Goal: Information Seeking & Learning: Learn about a topic

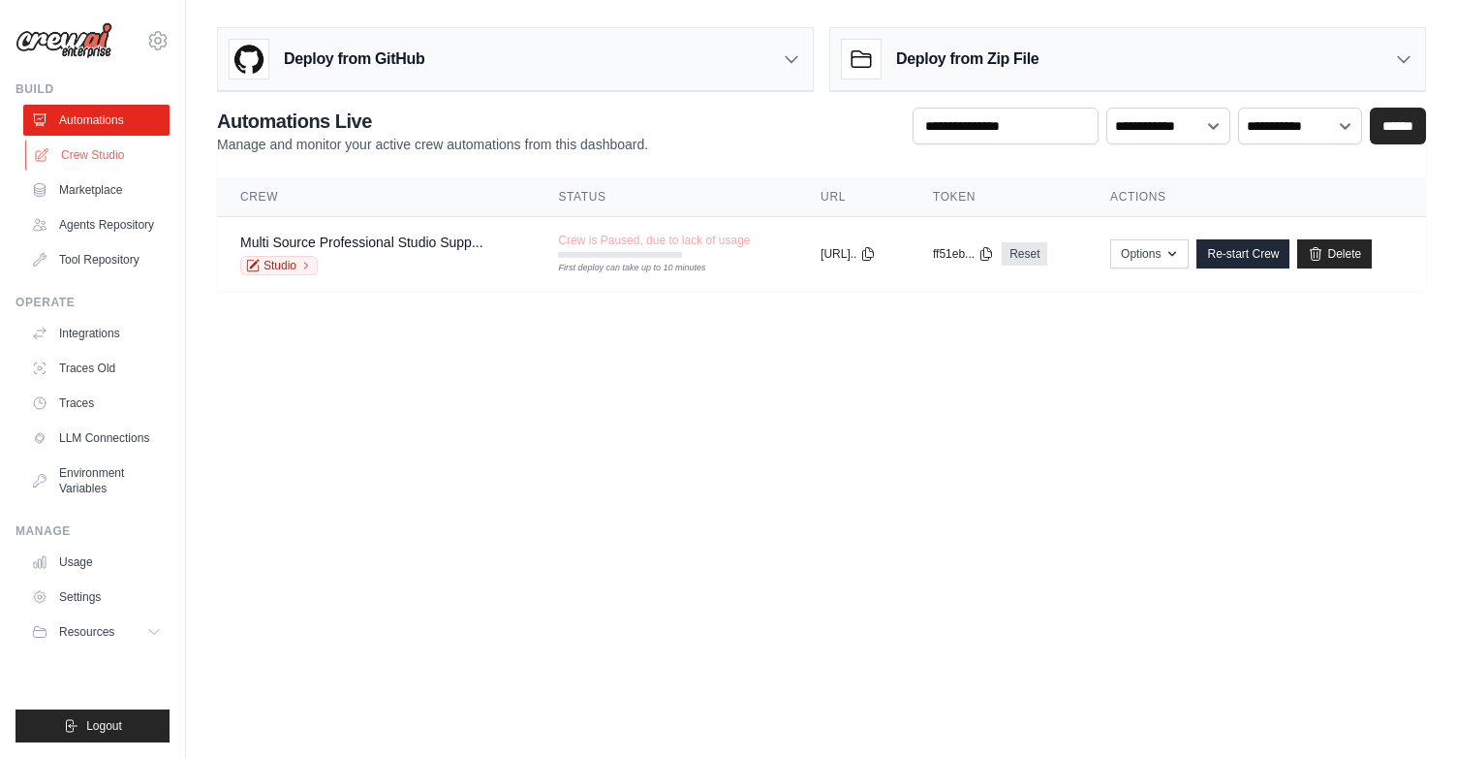
click at [99, 151] on link "Crew Studio" at bounding box center [98, 155] width 146 height 31
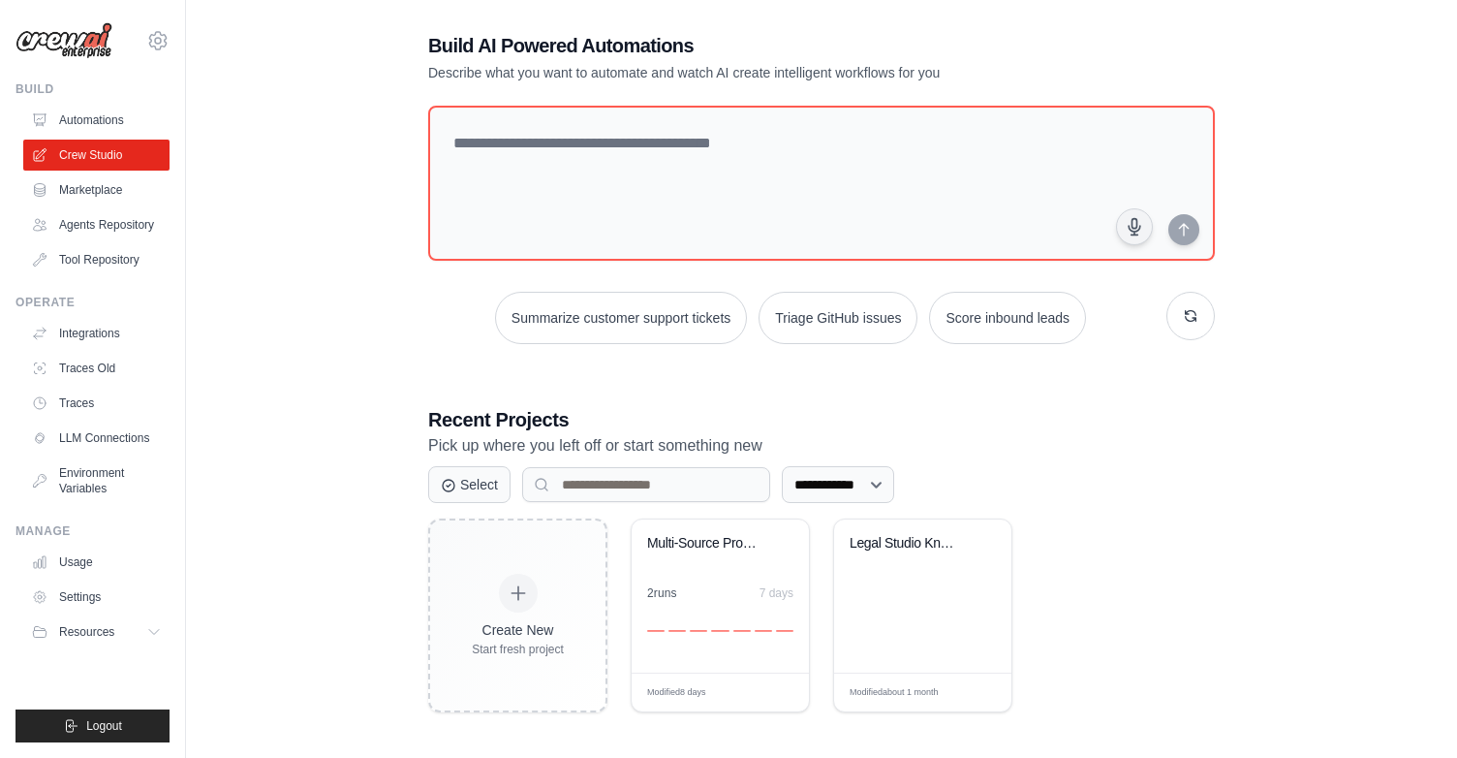
scroll to position [39, 0]
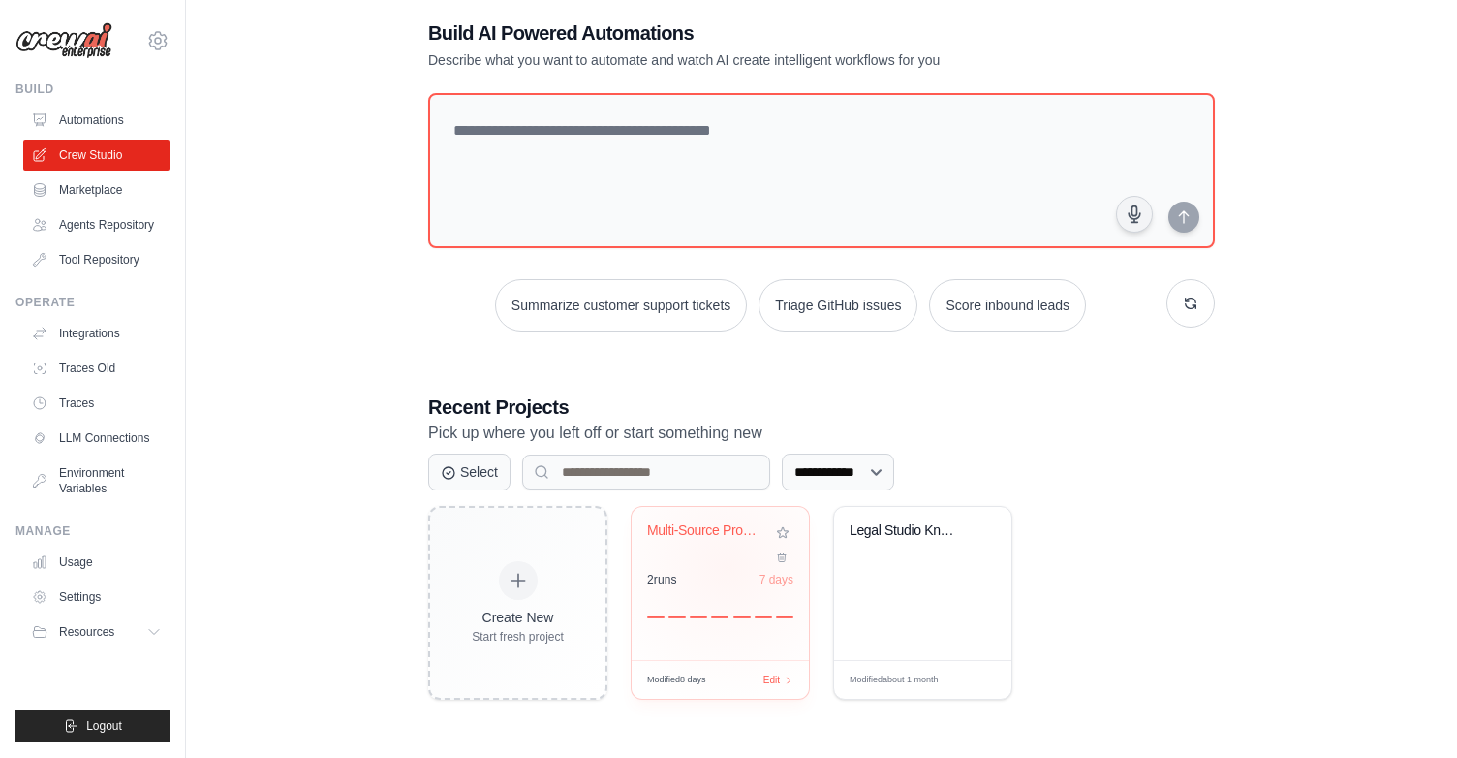
click at [728, 566] on div "Multi-Source Professional Studio Su... 2 run s 7 days" at bounding box center [720, 583] width 177 height 153
click at [76, 590] on link "Settings" at bounding box center [98, 596] width 146 height 31
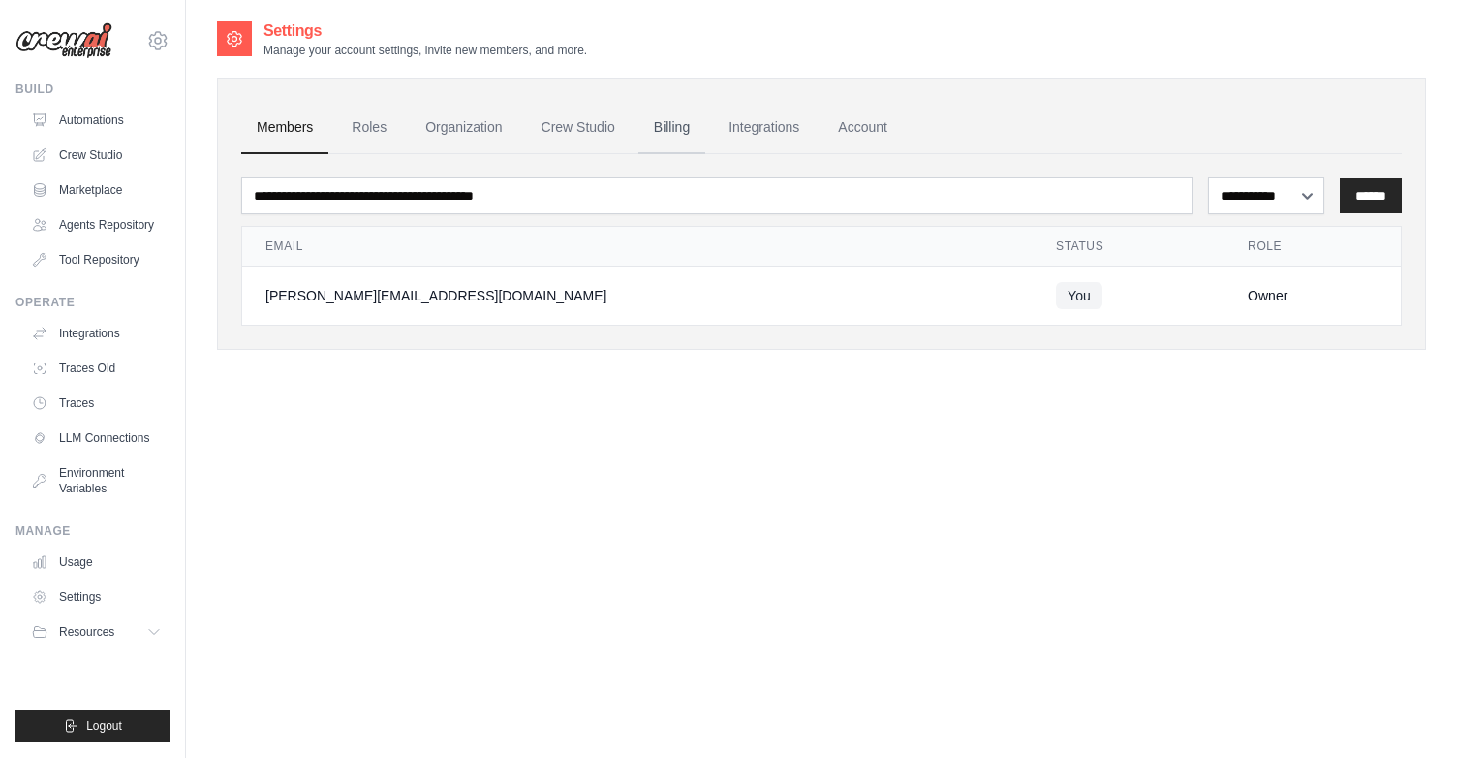
click at [672, 129] on link "Billing" at bounding box center [672, 128] width 67 height 52
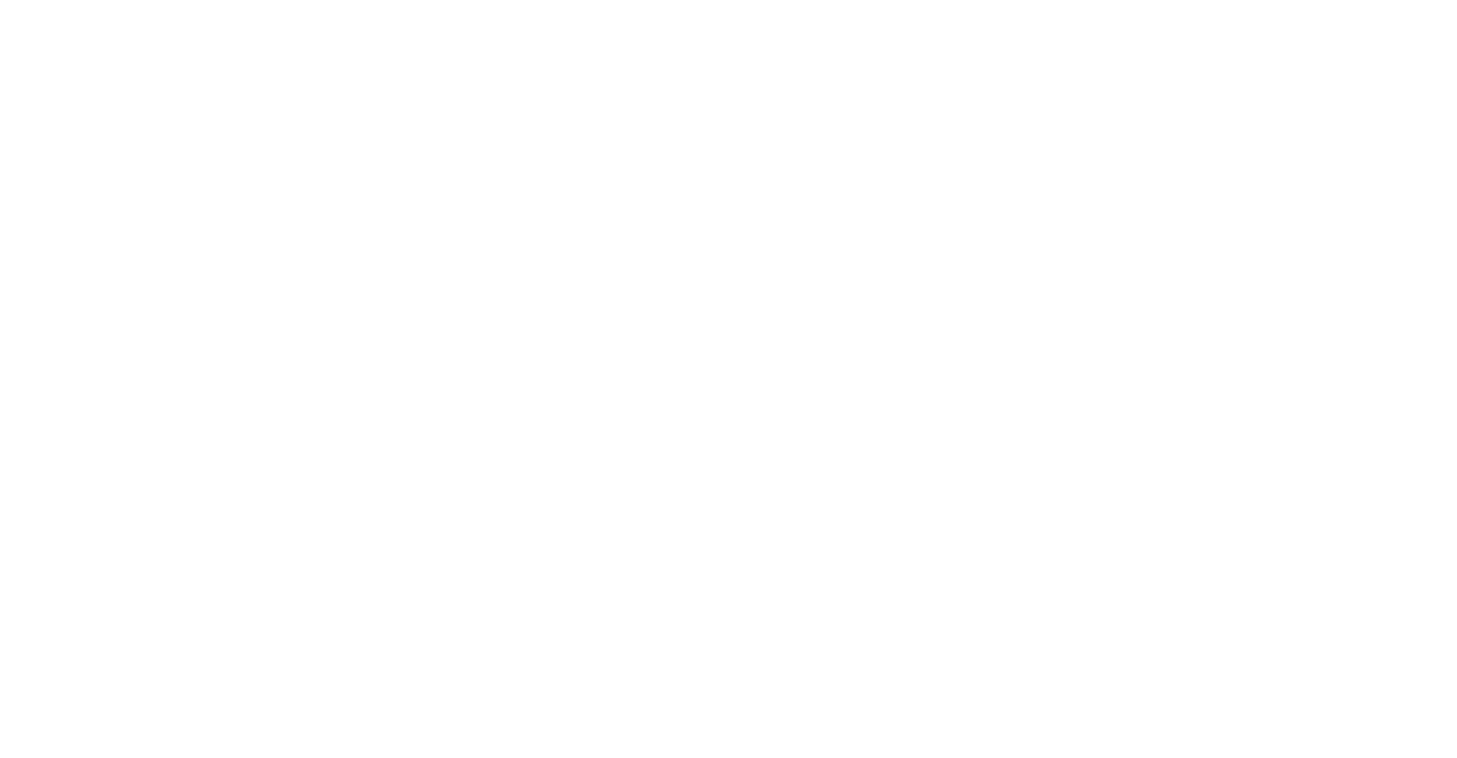
click at [693, 0] on html at bounding box center [728, 0] width 1457 height 0
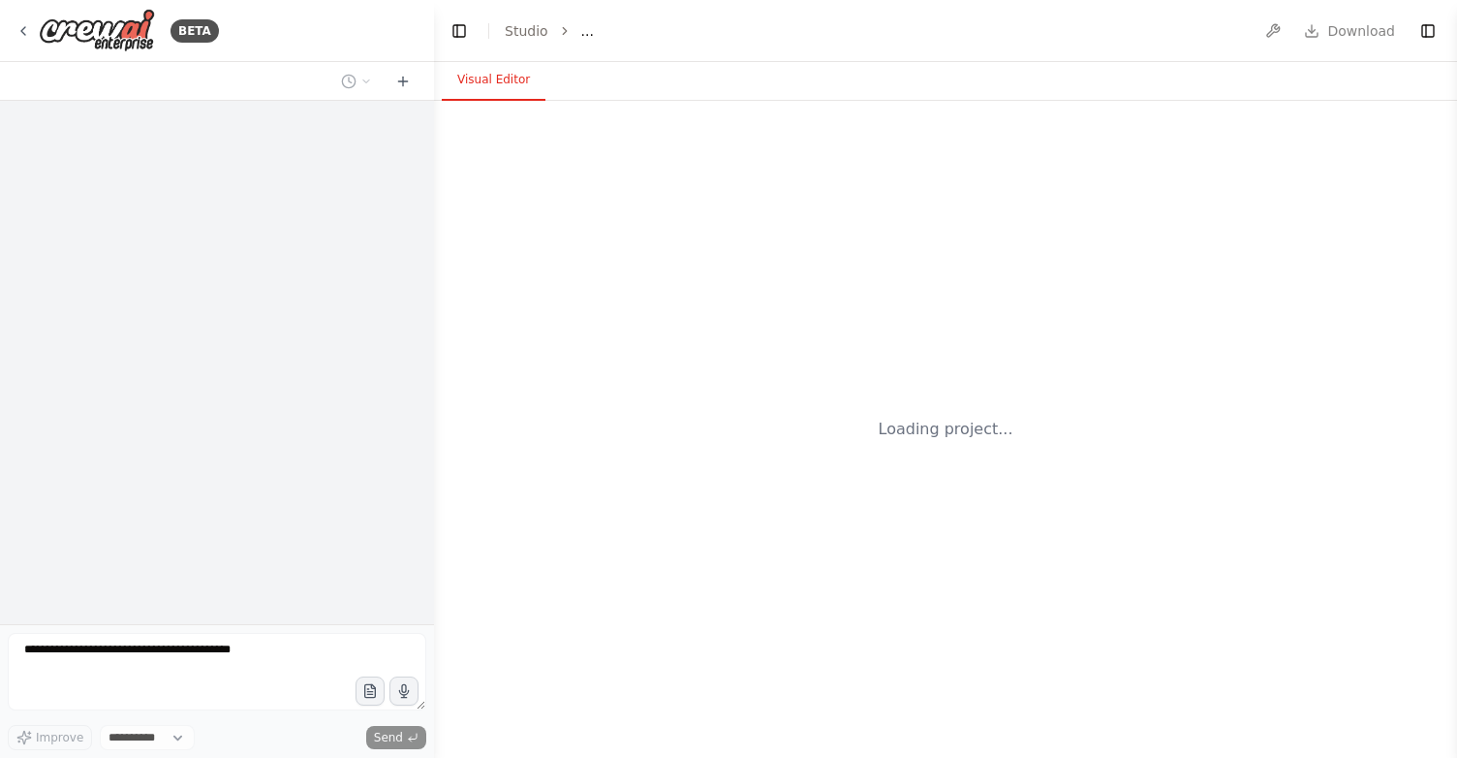
select select "****"
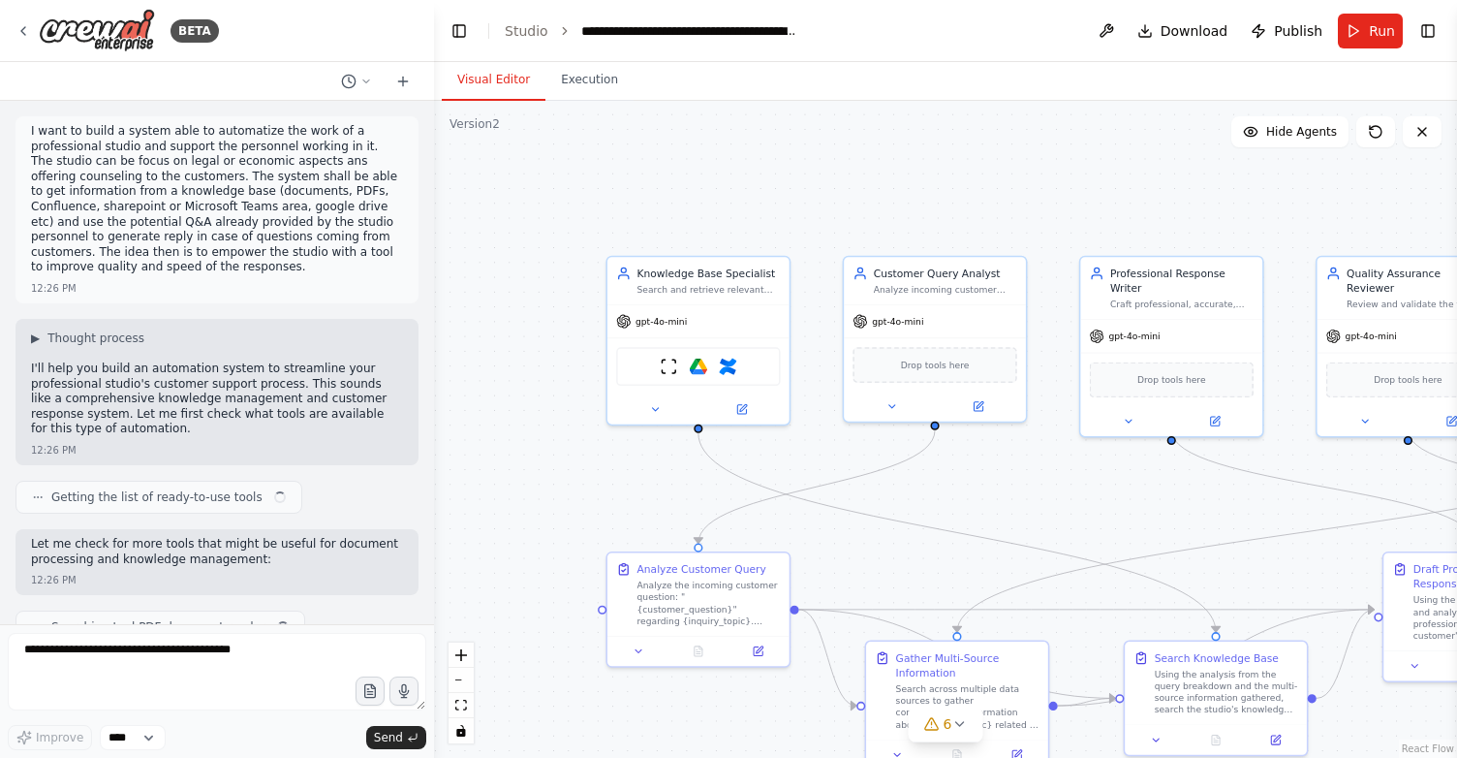
scroll to position [7425, 0]
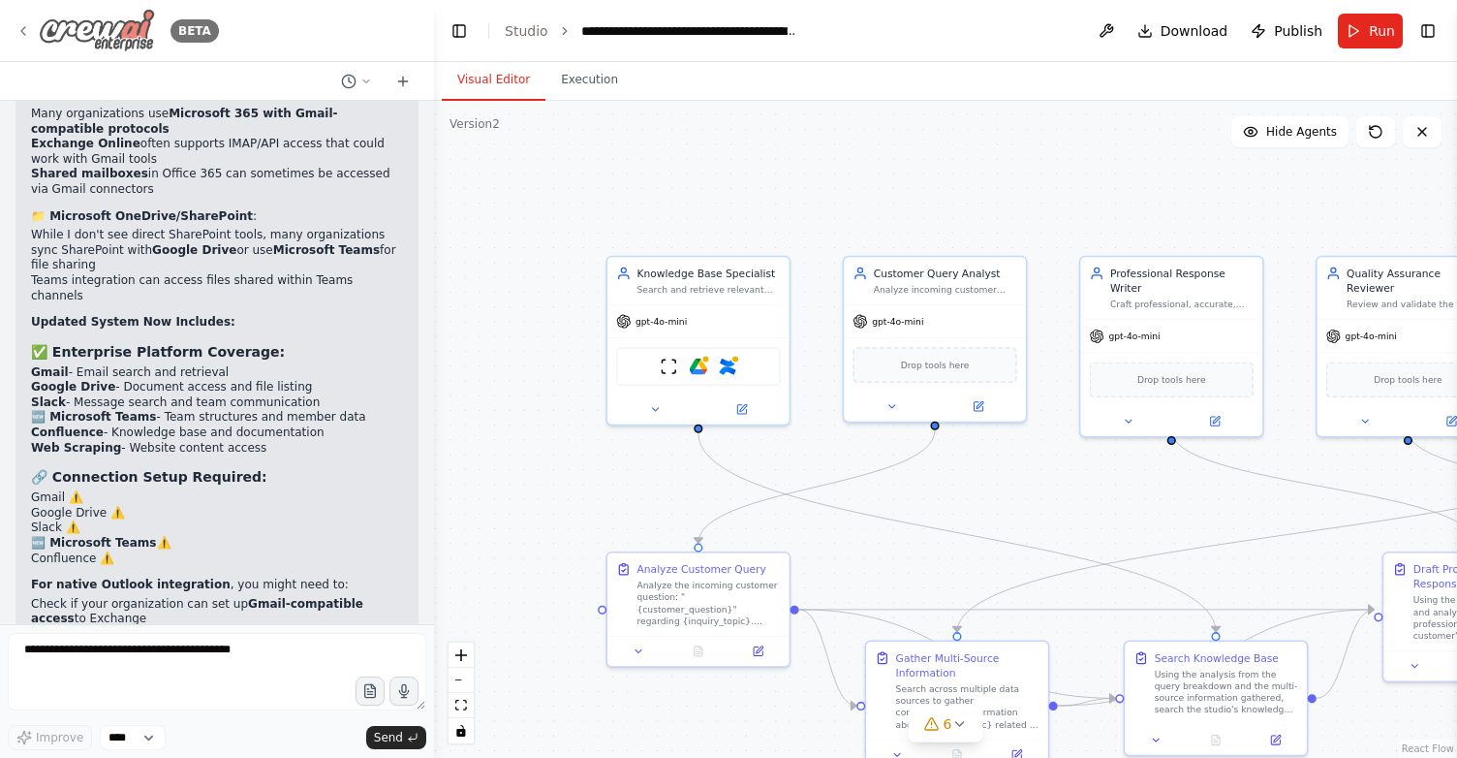
click at [30, 24] on icon at bounding box center [24, 31] width 16 height 16
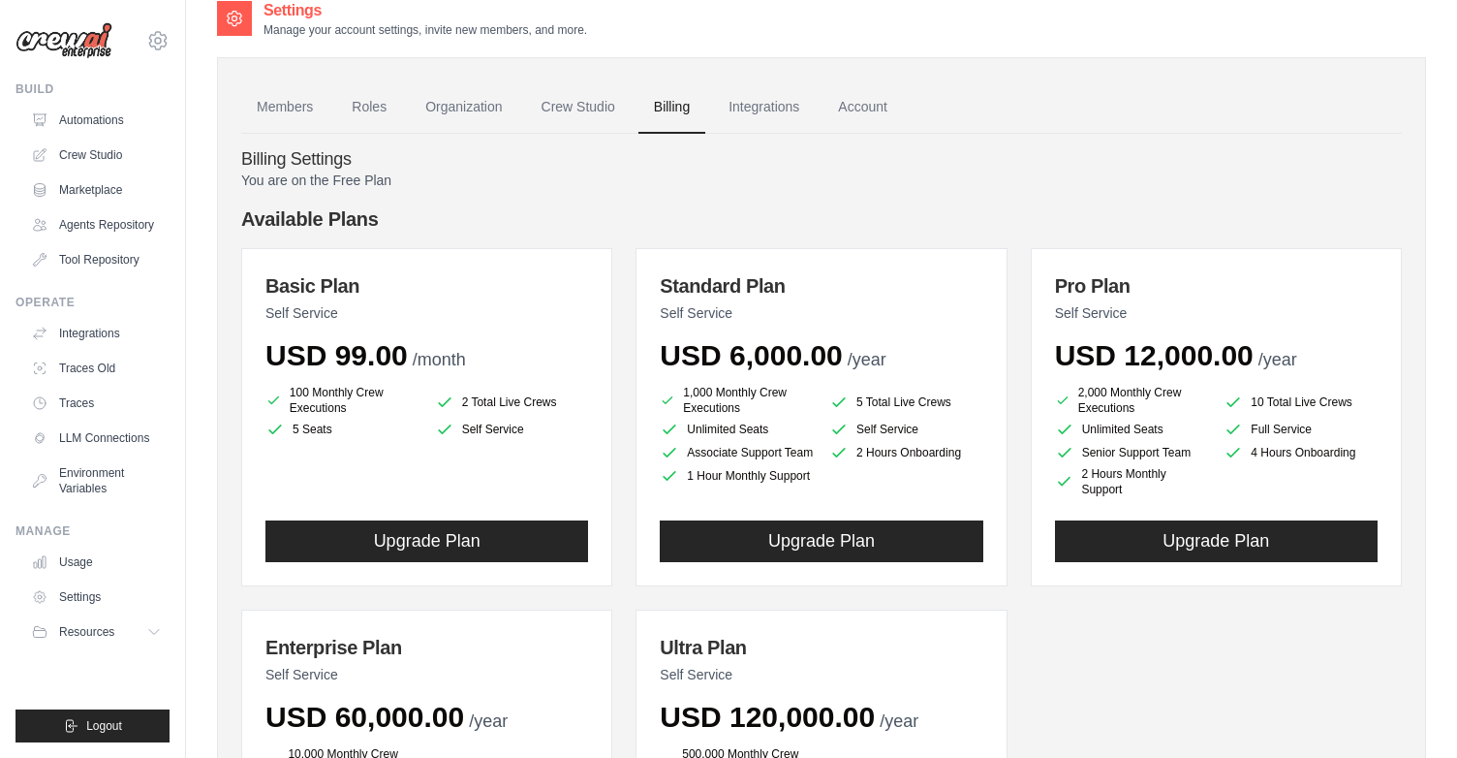
scroll to position [31, 0]
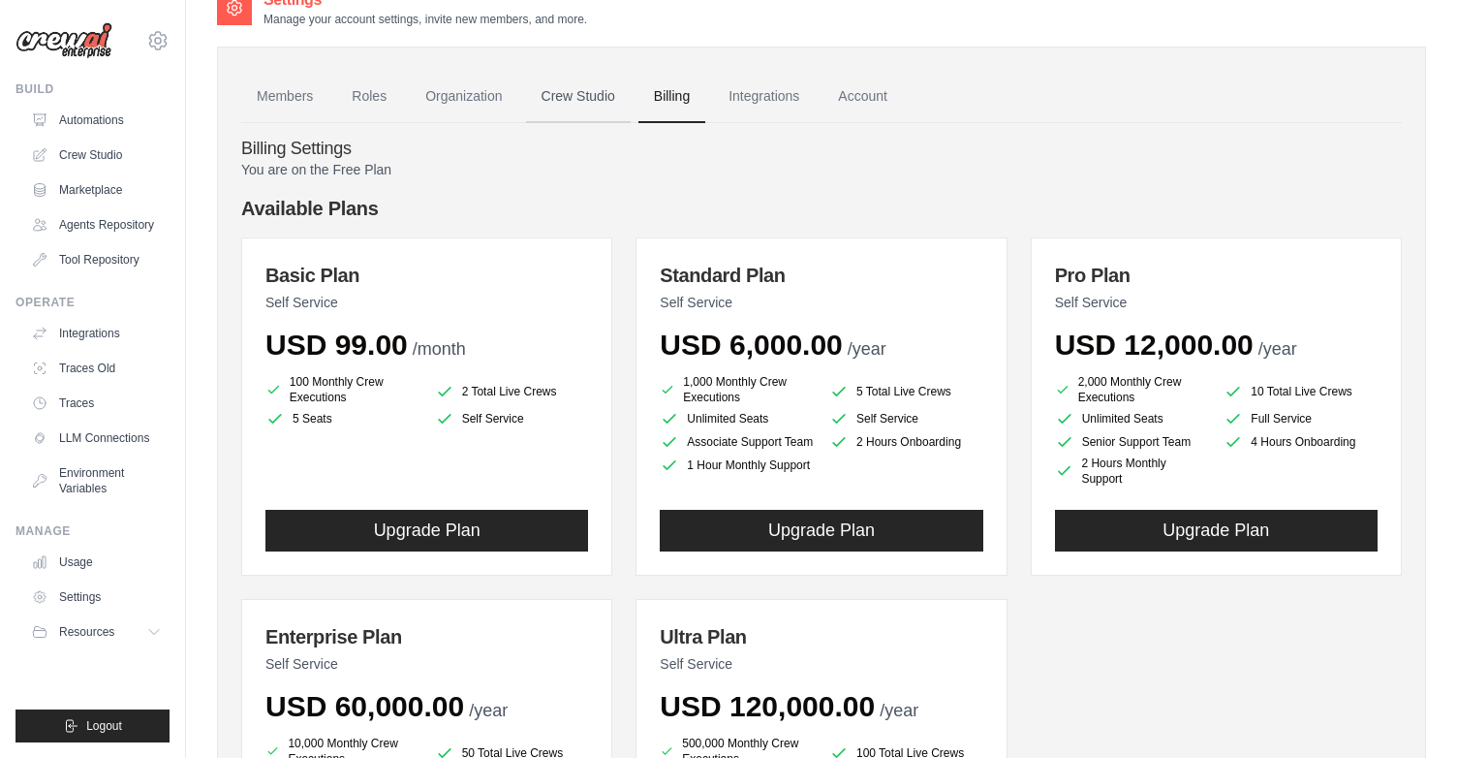
click at [573, 95] on link "Crew Studio" at bounding box center [578, 97] width 105 height 52
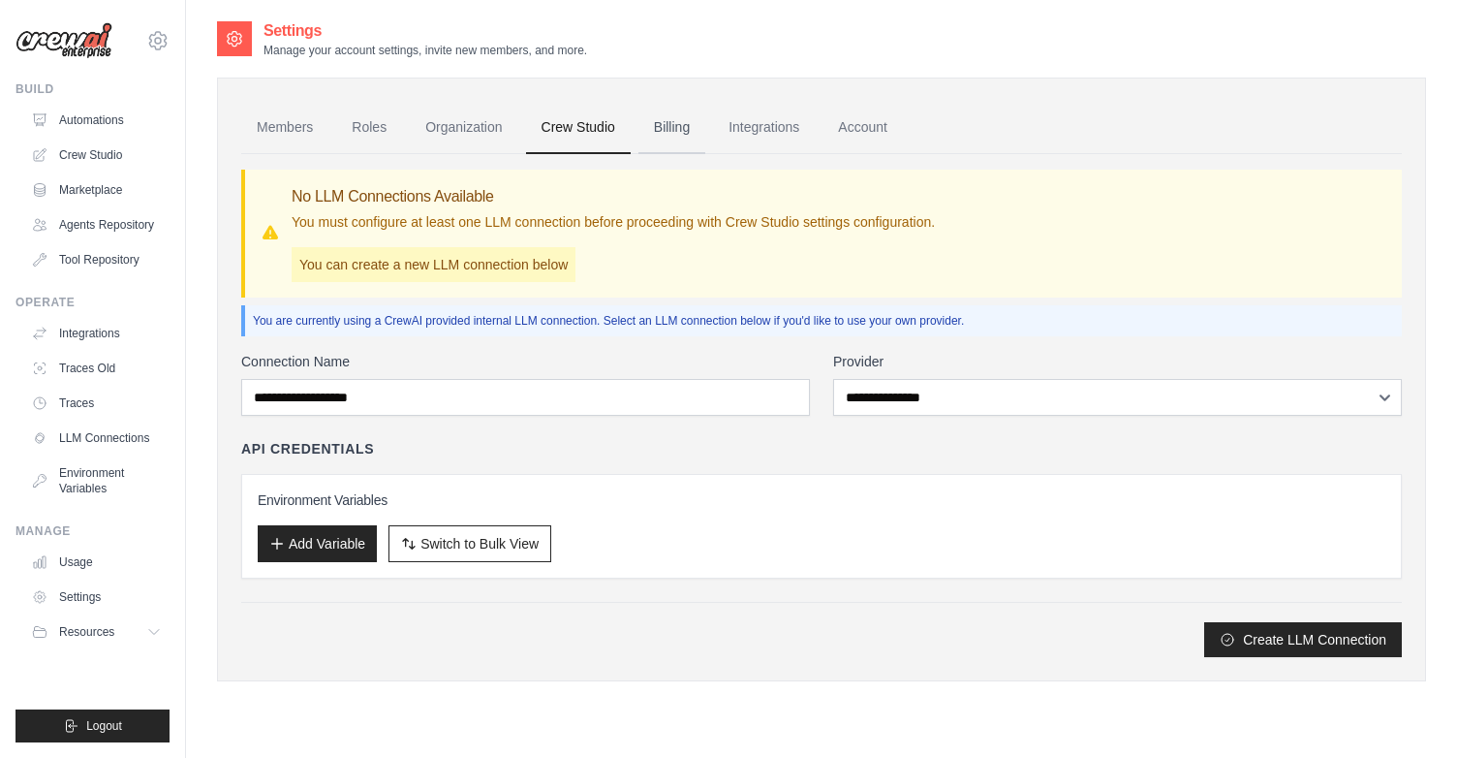
click at [660, 117] on link "Billing" at bounding box center [672, 128] width 67 height 52
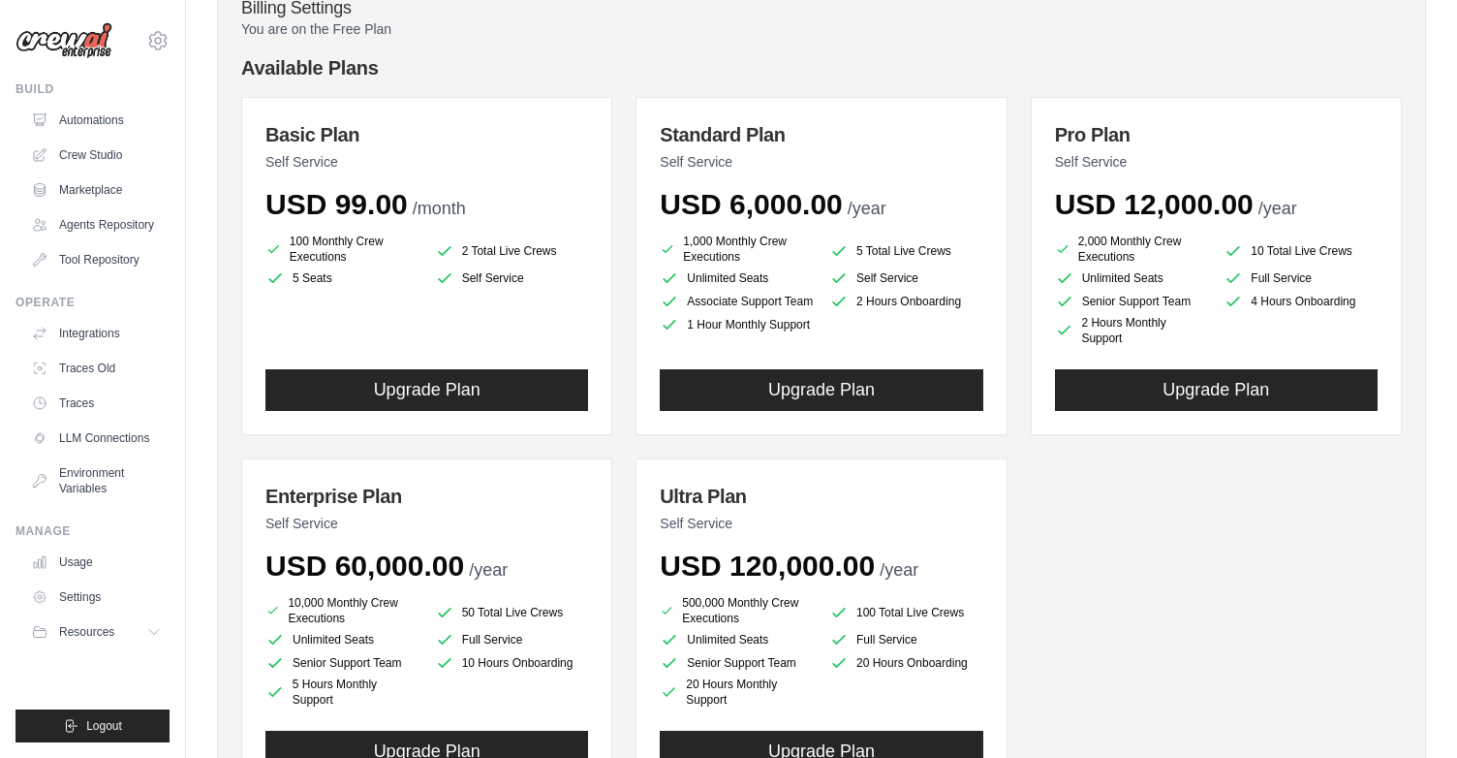
scroll to position [199, 0]
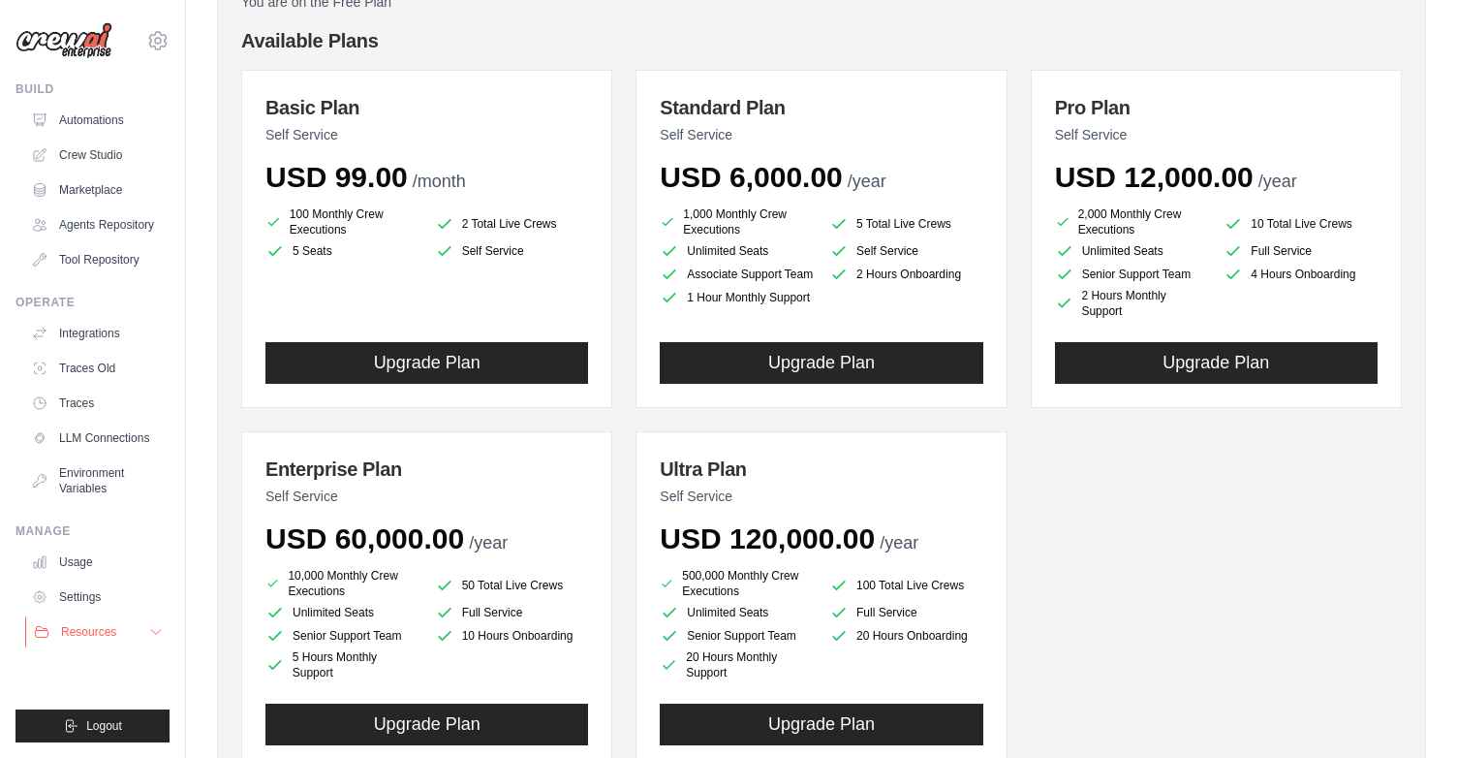
click at [87, 630] on span "Resources" at bounding box center [88, 632] width 55 height 16
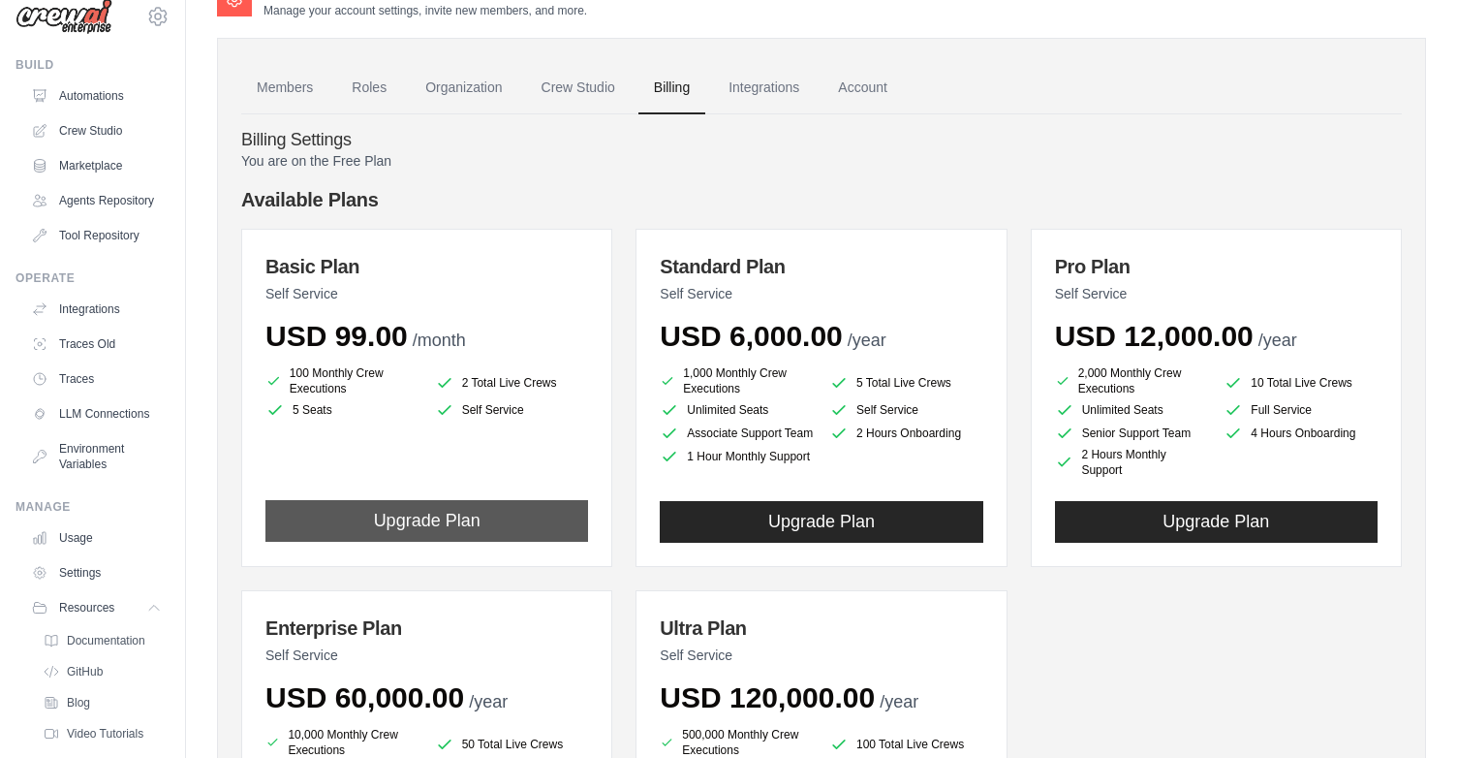
scroll to position [38, 0]
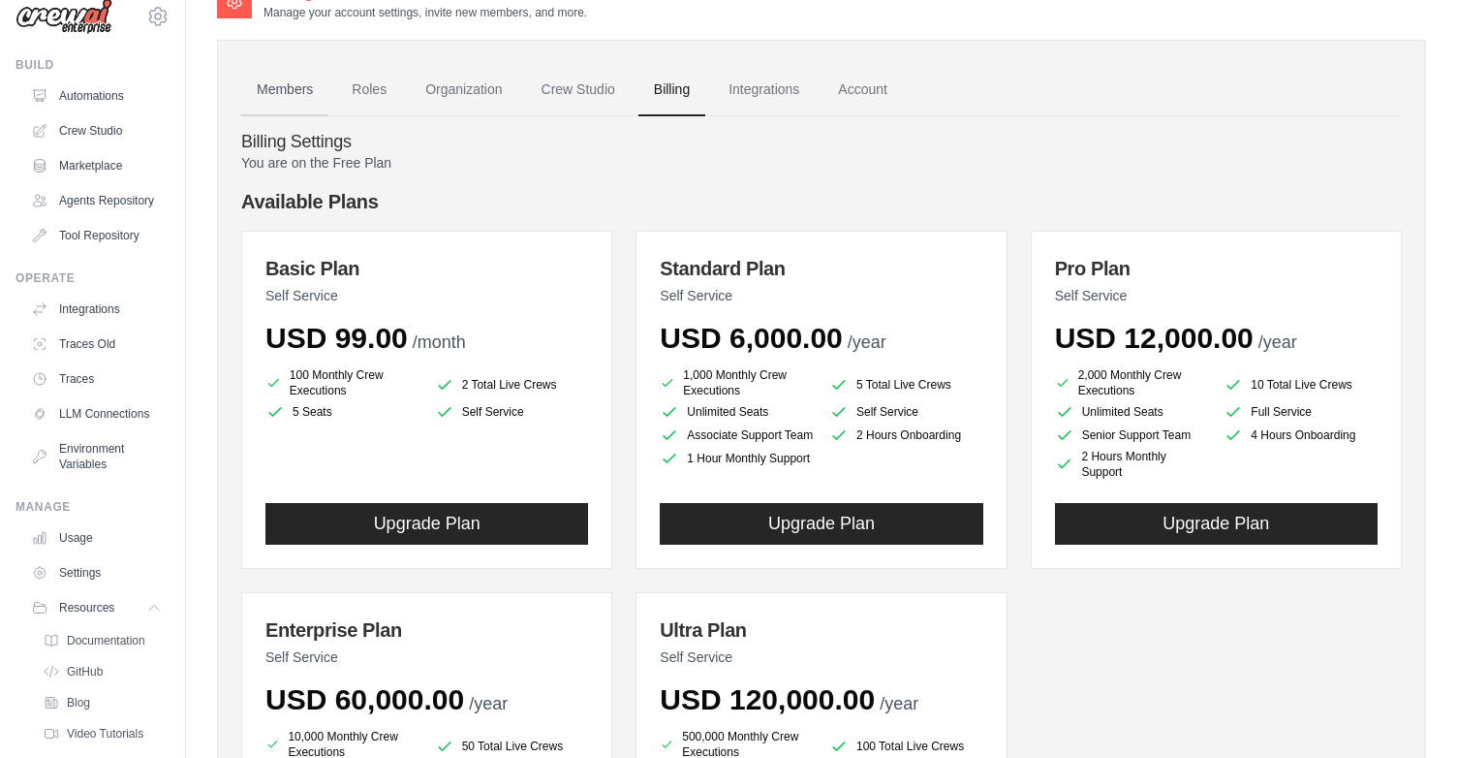
click at [293, 90] on link "Members" at bounding box center [284, 90] width 87 height 52
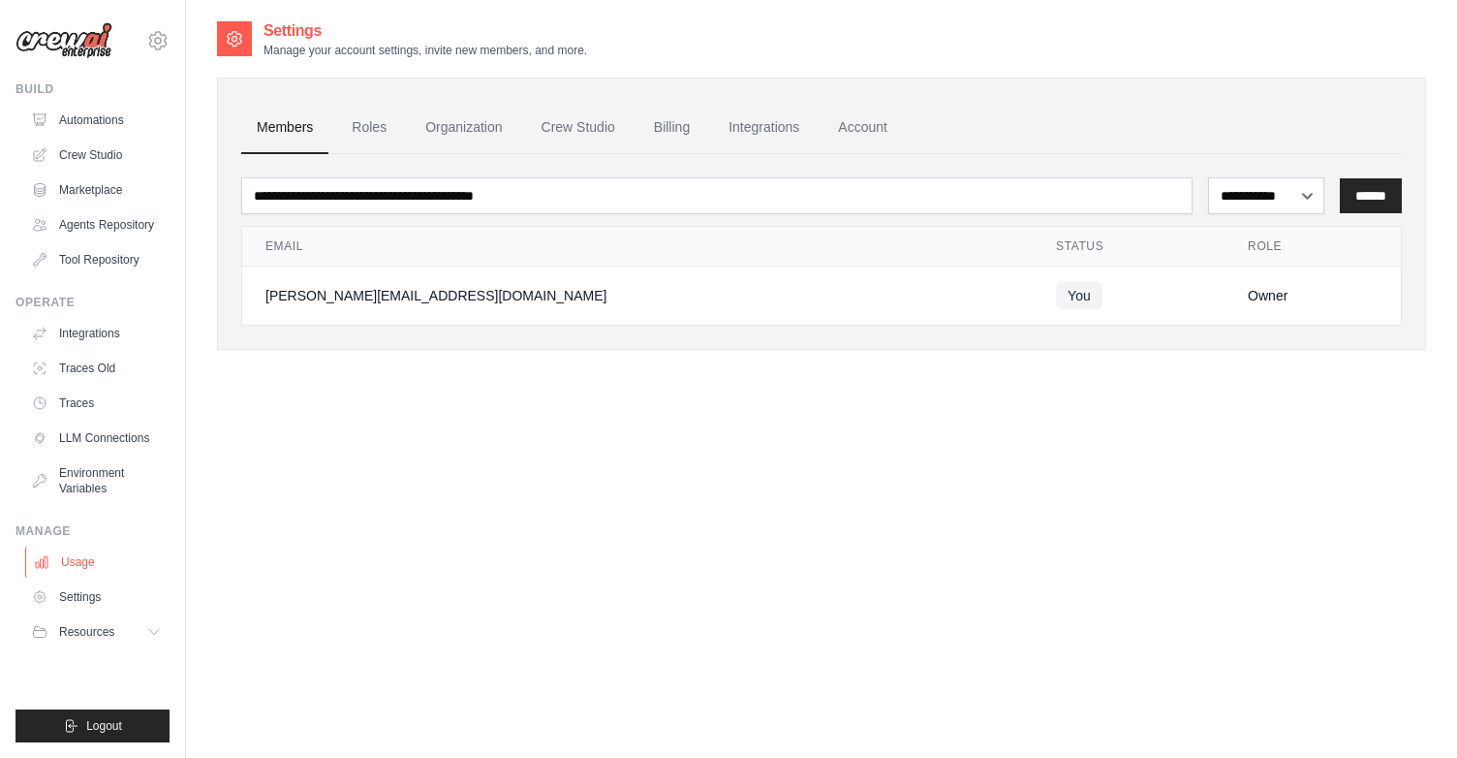
click at [112, 556] on link "Usage" at bounding box center [98, 562] width 146 height 31
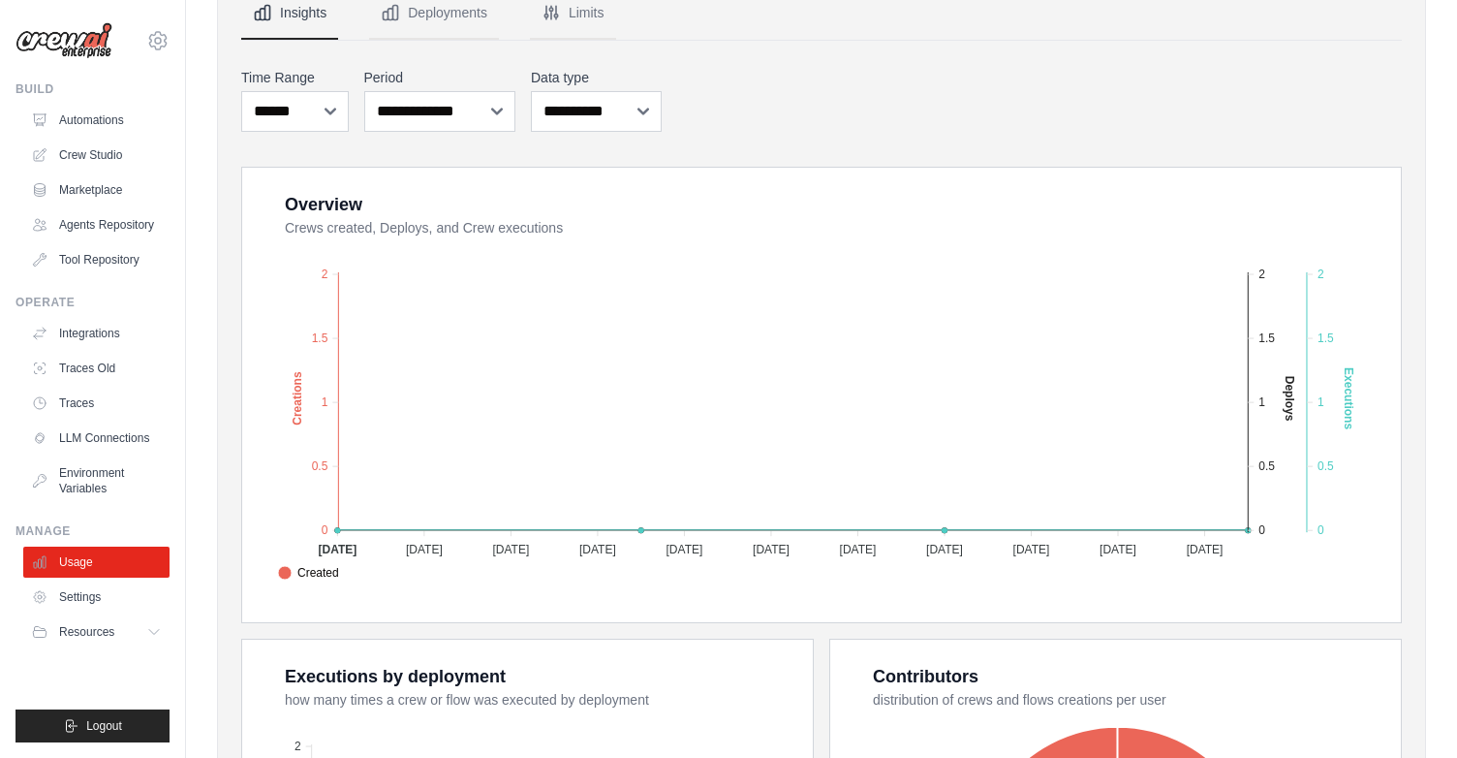
scroll to position [250, 0]
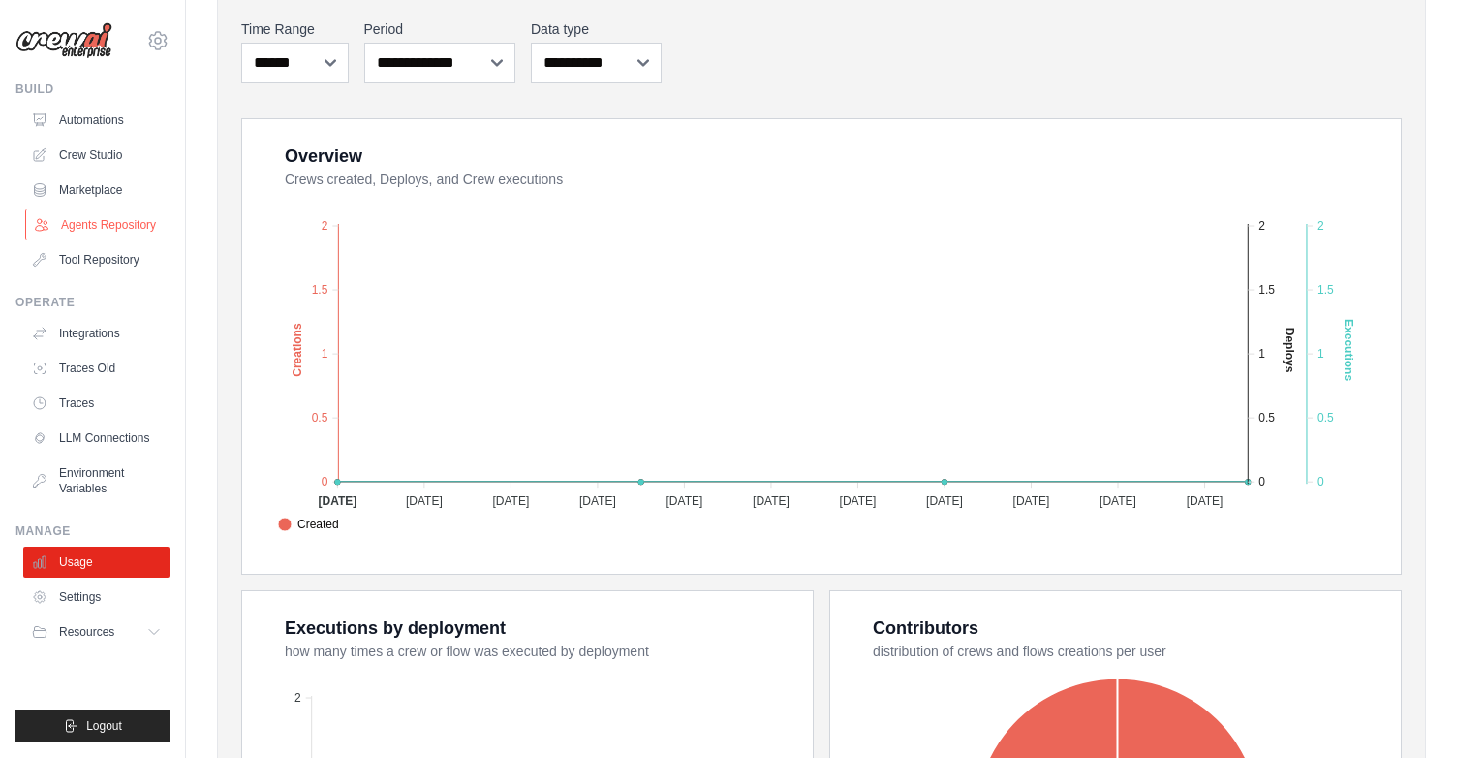
click at [100, 227] on link "Agents Repository" at bounding box center [98, 224] width 146 height 31
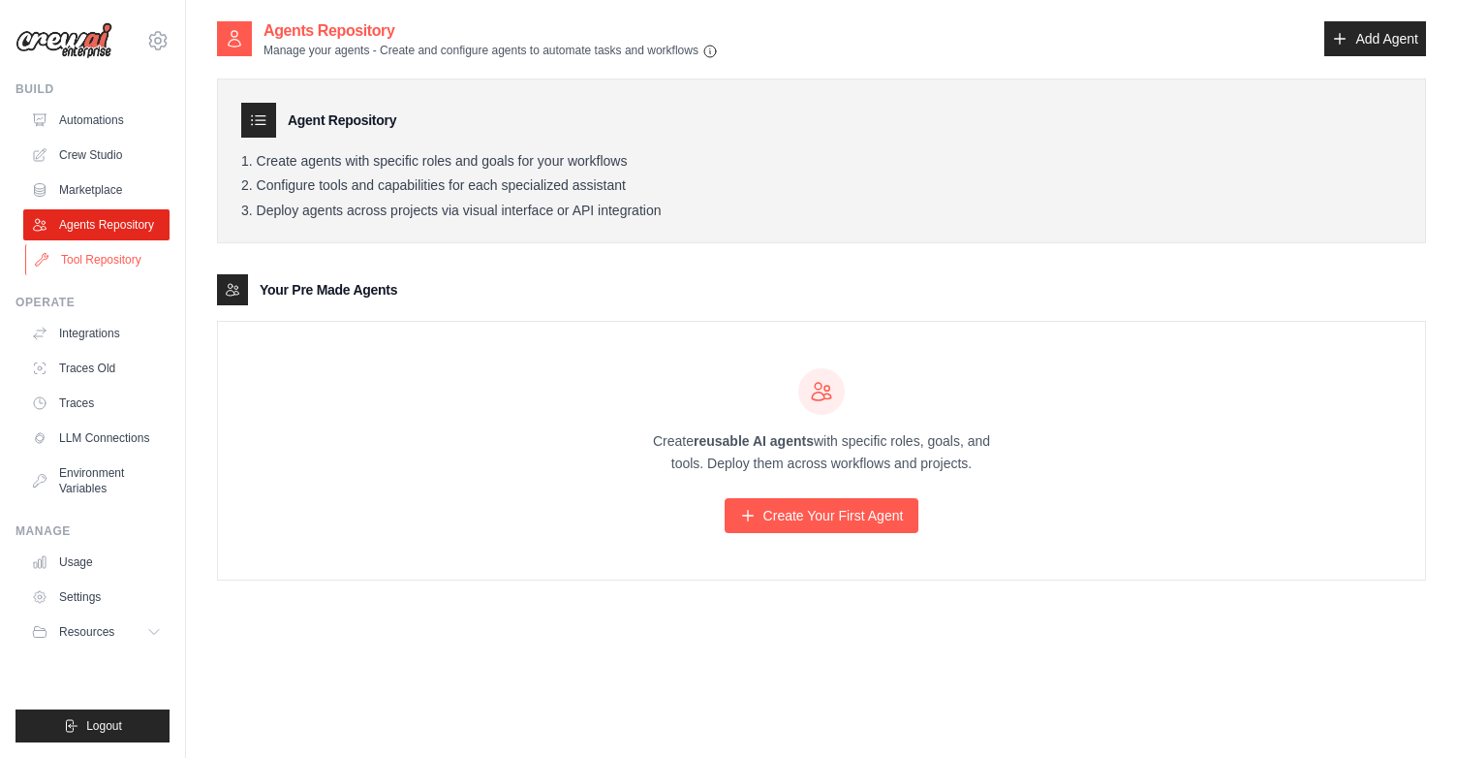
click at [121, 257] on link "Tool Repository" at bounding box center [98, 259] width 146 height 31
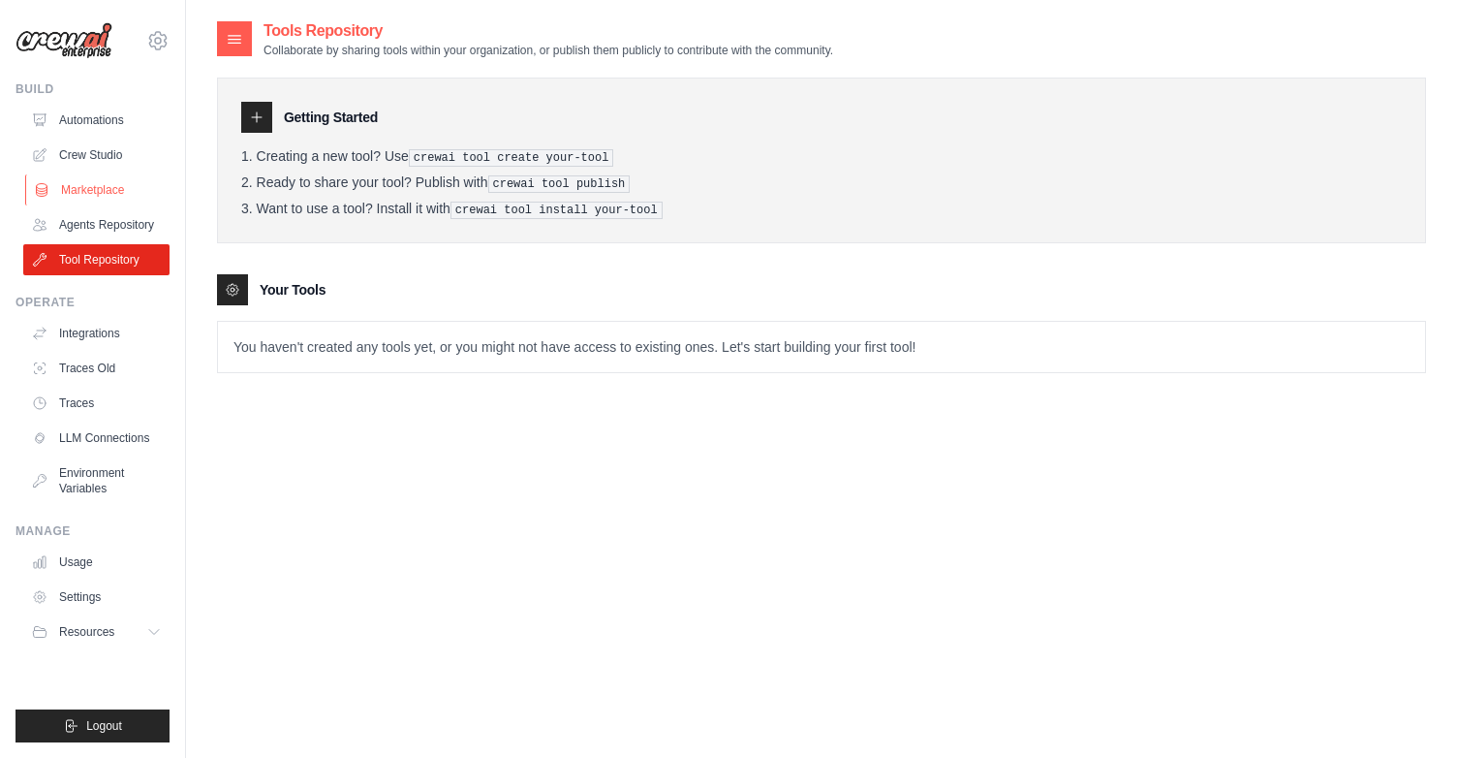
click at [106, 193] on link "Marketplace" at bounding box center [98, 189] width 146 height 31
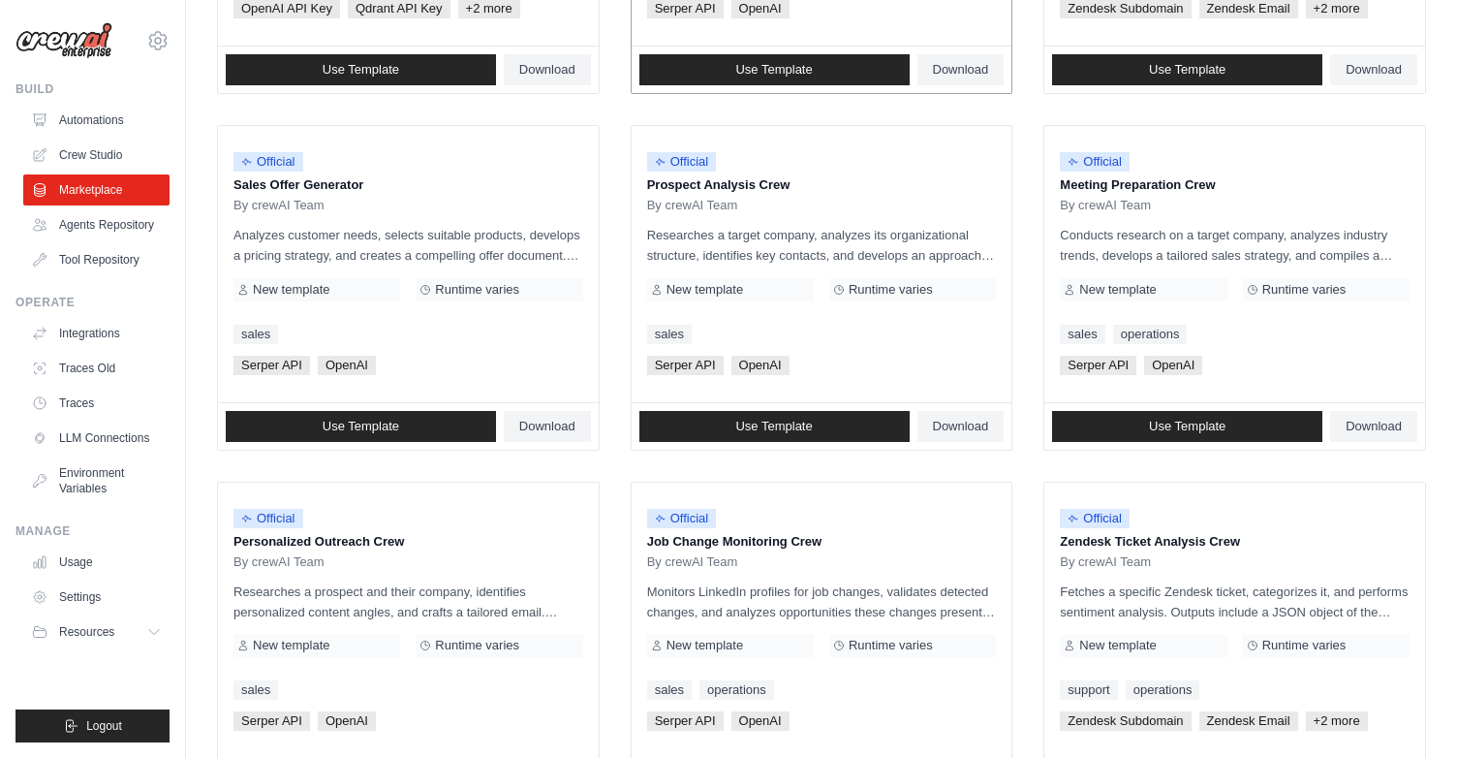
scroll to position [503, 0]
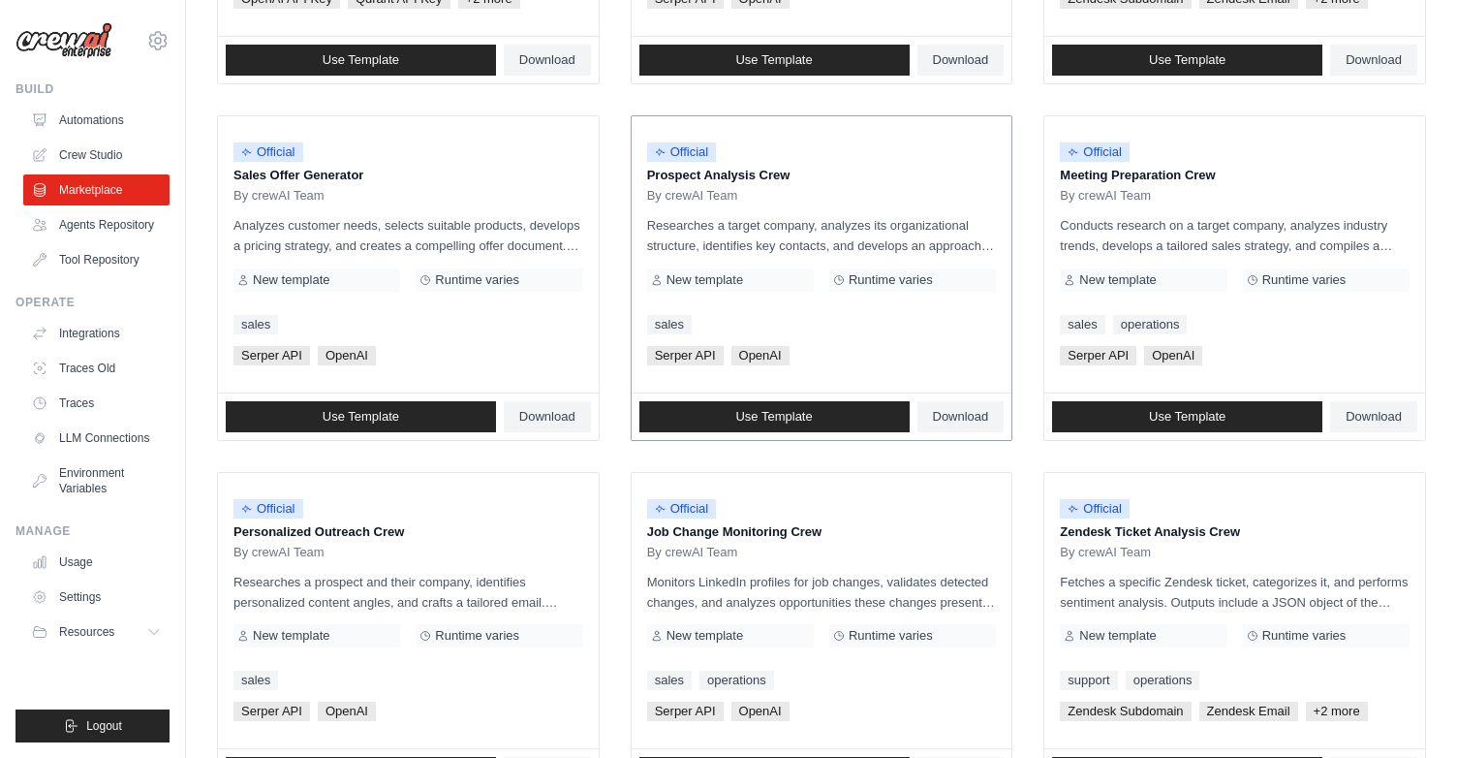
click at [798, 227] on p "Researches a target company, analyzes its organizational structure, identifies …" at bounding box center [822, 235] width 350 height 41
click at [746, 176] on p "Prospect Analysis Crew" at bounding box center [822, 175] width 350 height 19
click at [680, 144] on span "Official" at bounding box center [682, 151] width 70 height 19
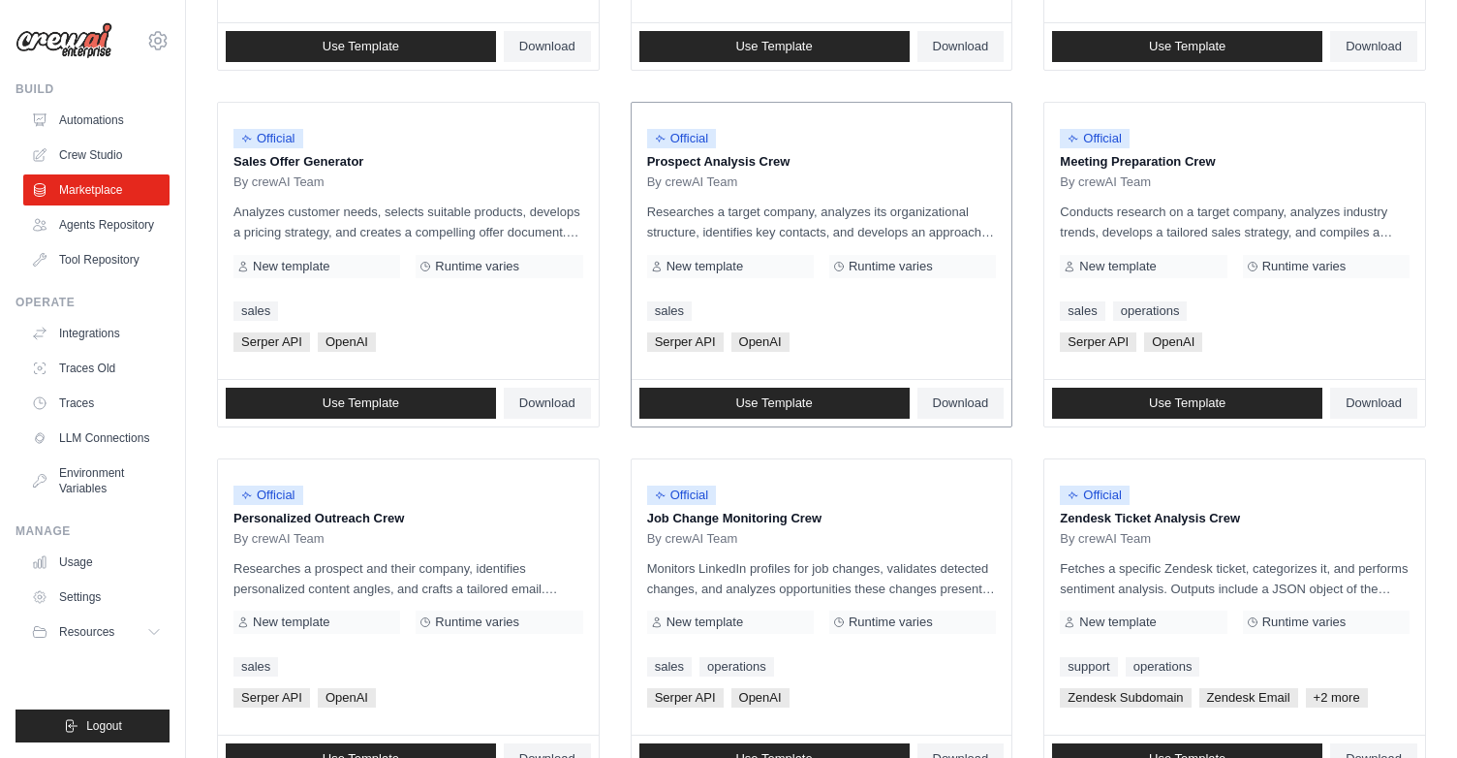
click at [711, 262] on span "New template" at bounding box center [705, 267] width 77 height 16
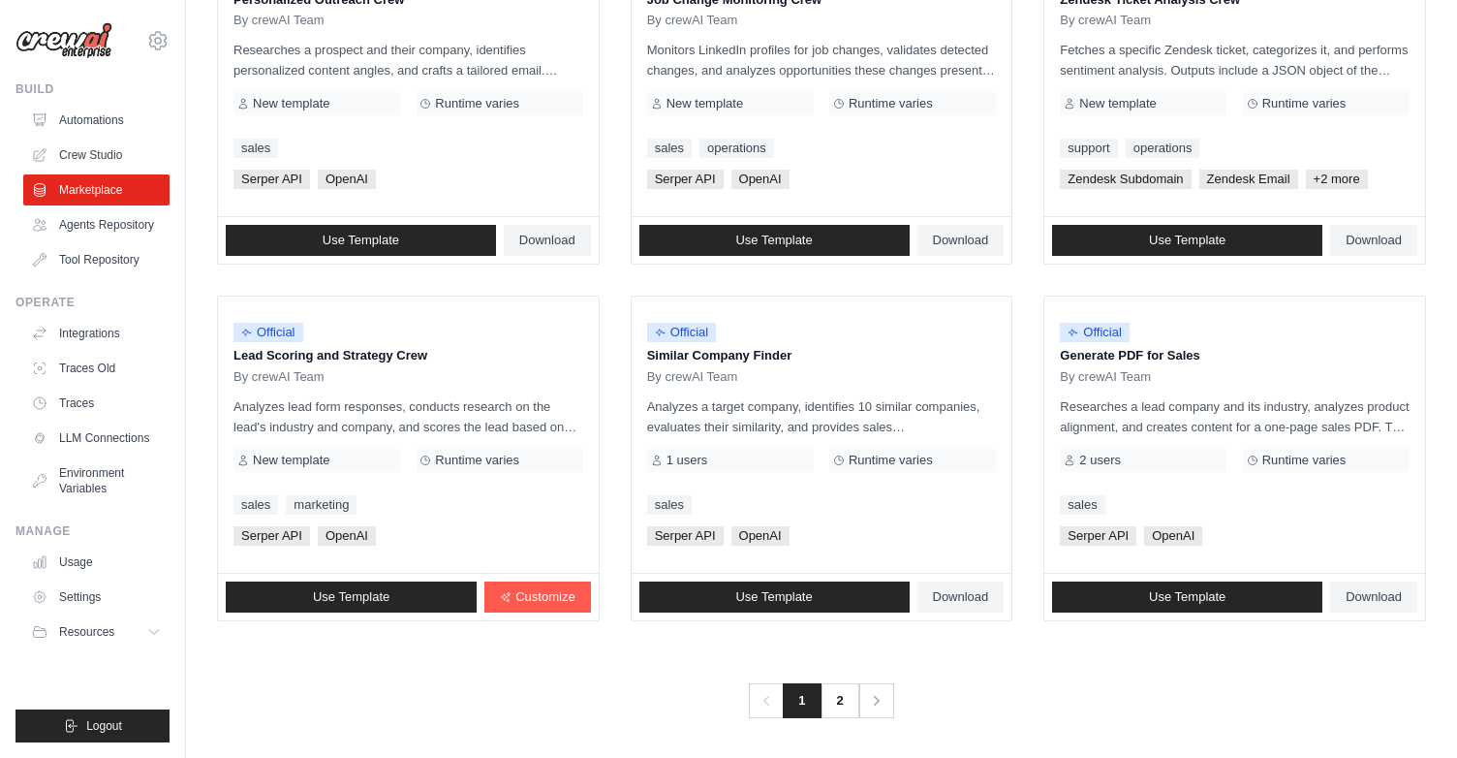
scroll to position [1038, 0]
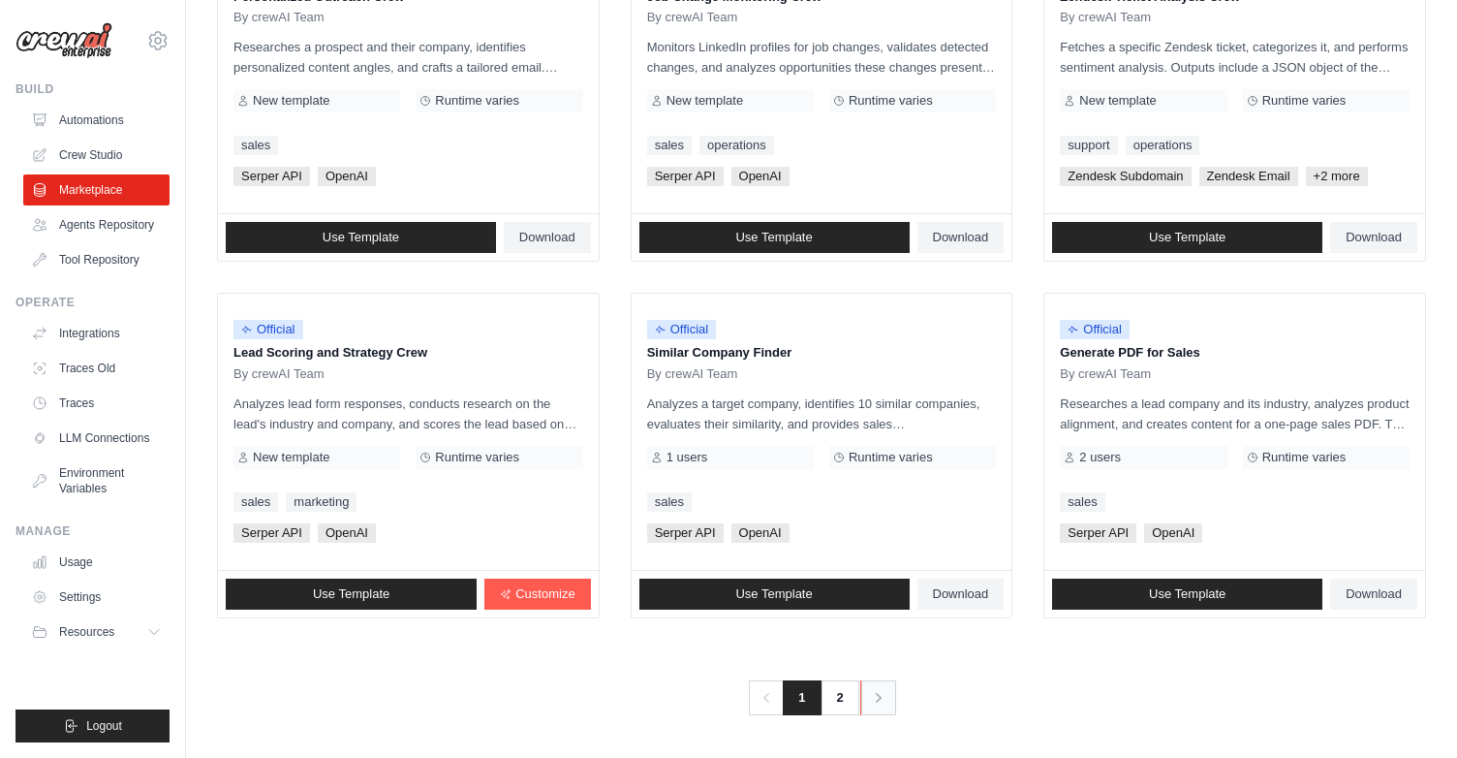
click at [879, 690] on icon "Pagination" at bounding box center [878, 697] width 19 height 19
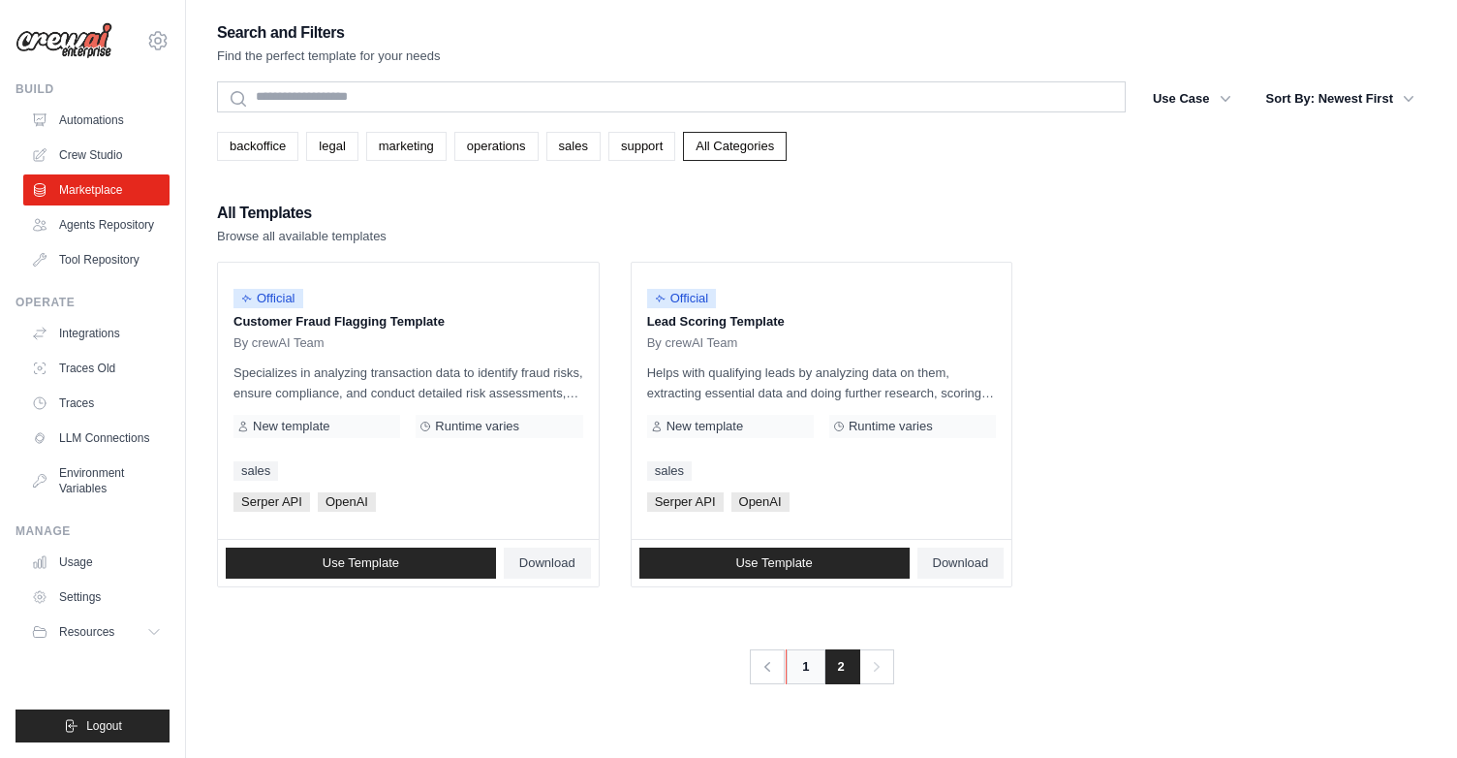
click at [804, 675] on link "1" at bounding box center [805, 666] width 39 height 35
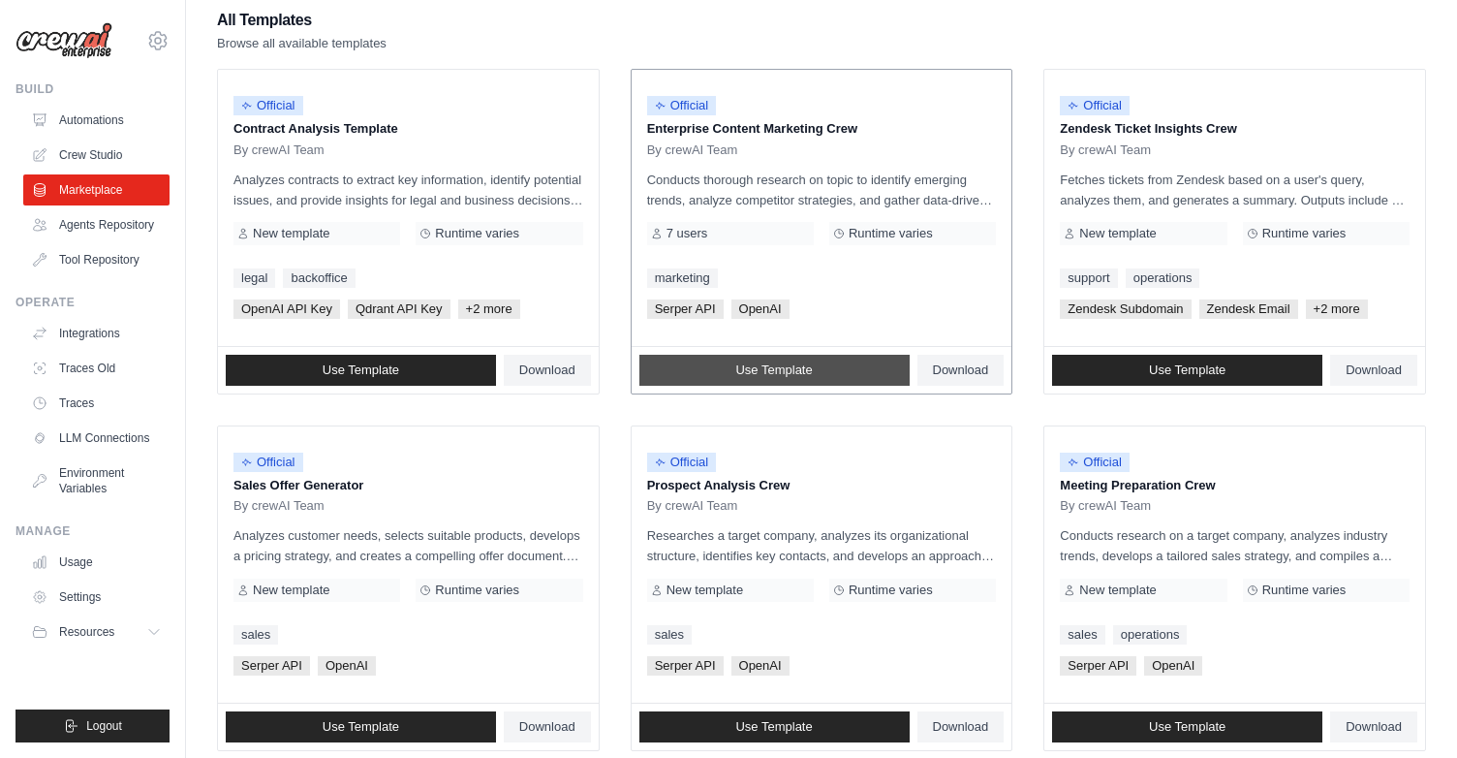
scroll to position [202, 0]
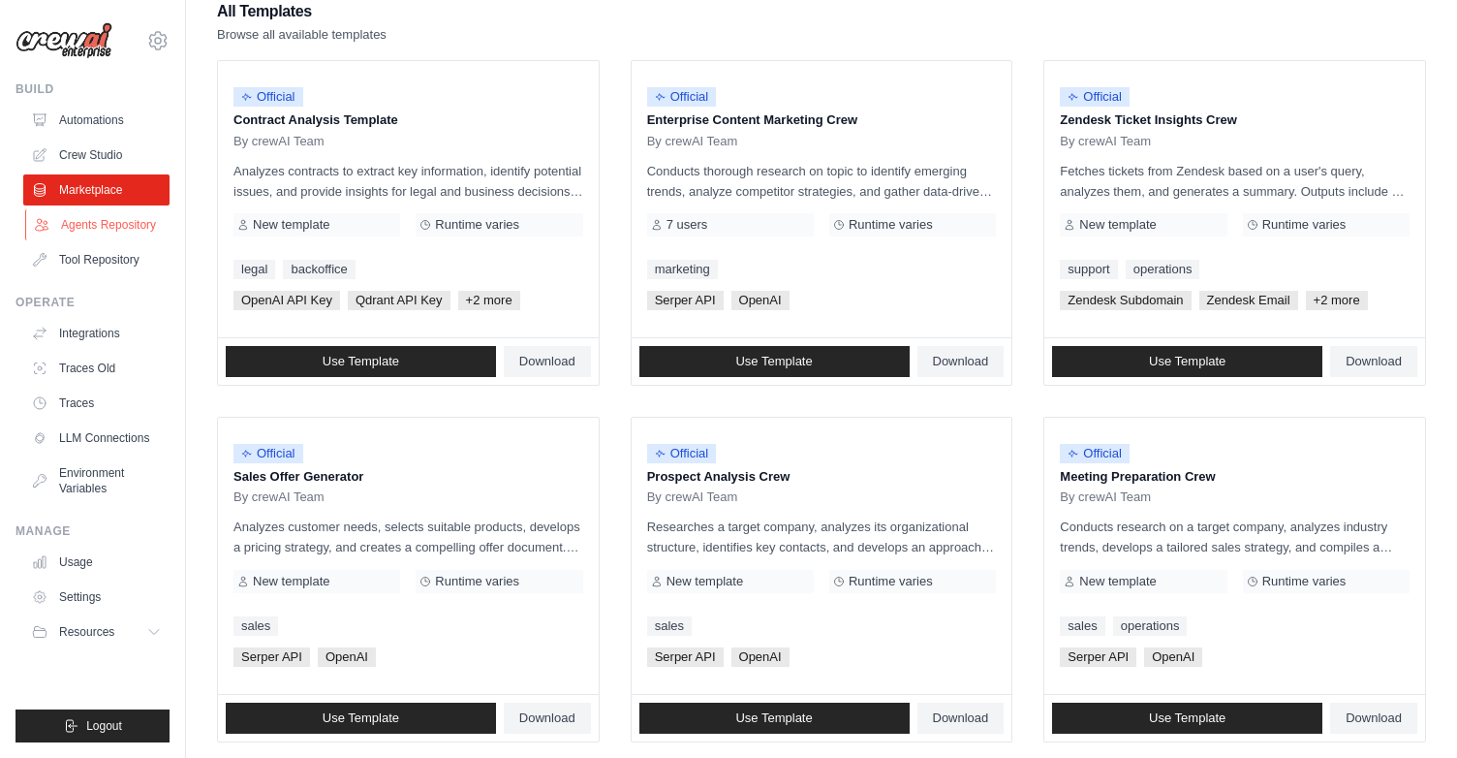
click at [95, 219] on link "Agents Repository" at bounding box center [98, 224] width 146 height 31
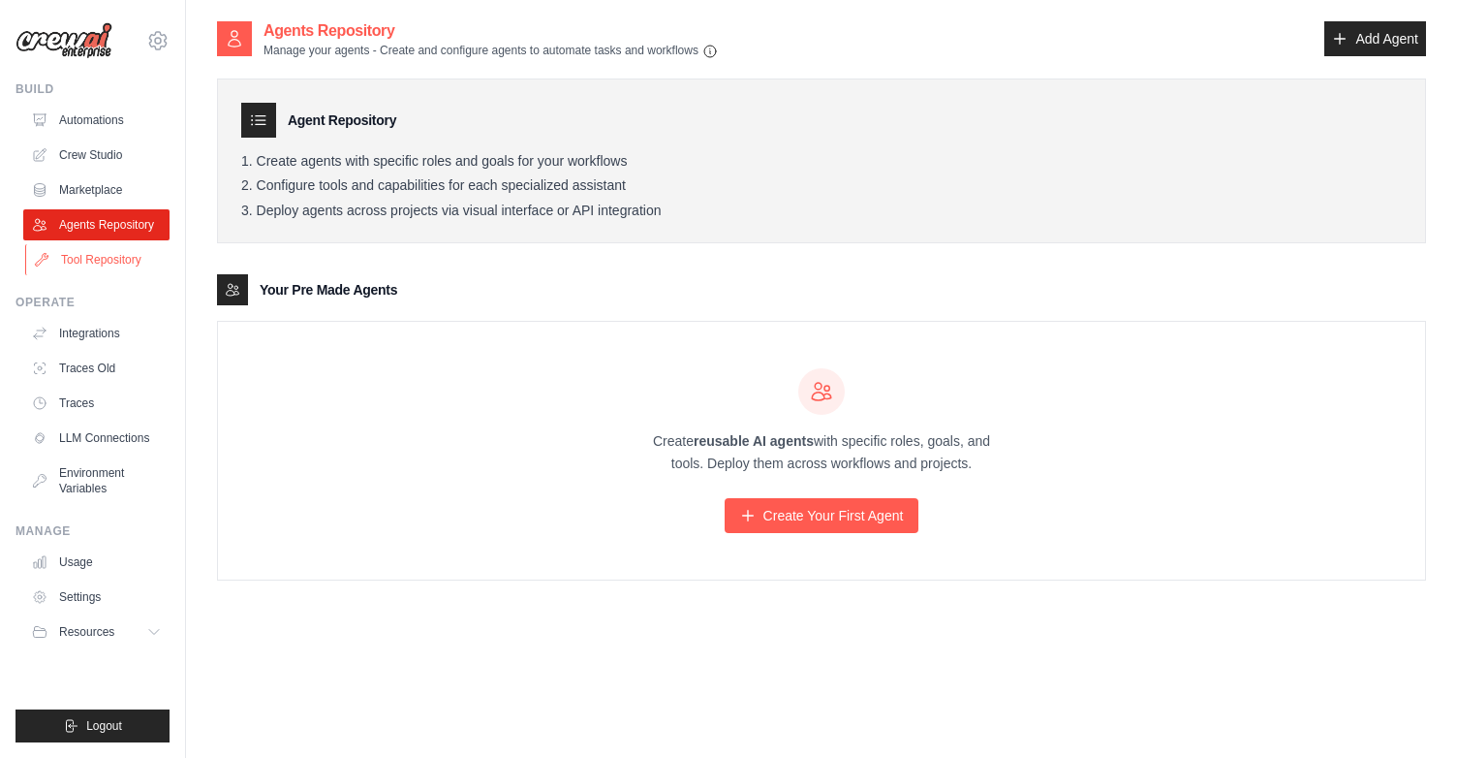
click at [89, 260] on link "Tool Repository" at bounding box center [98, 259] width 146 height 31
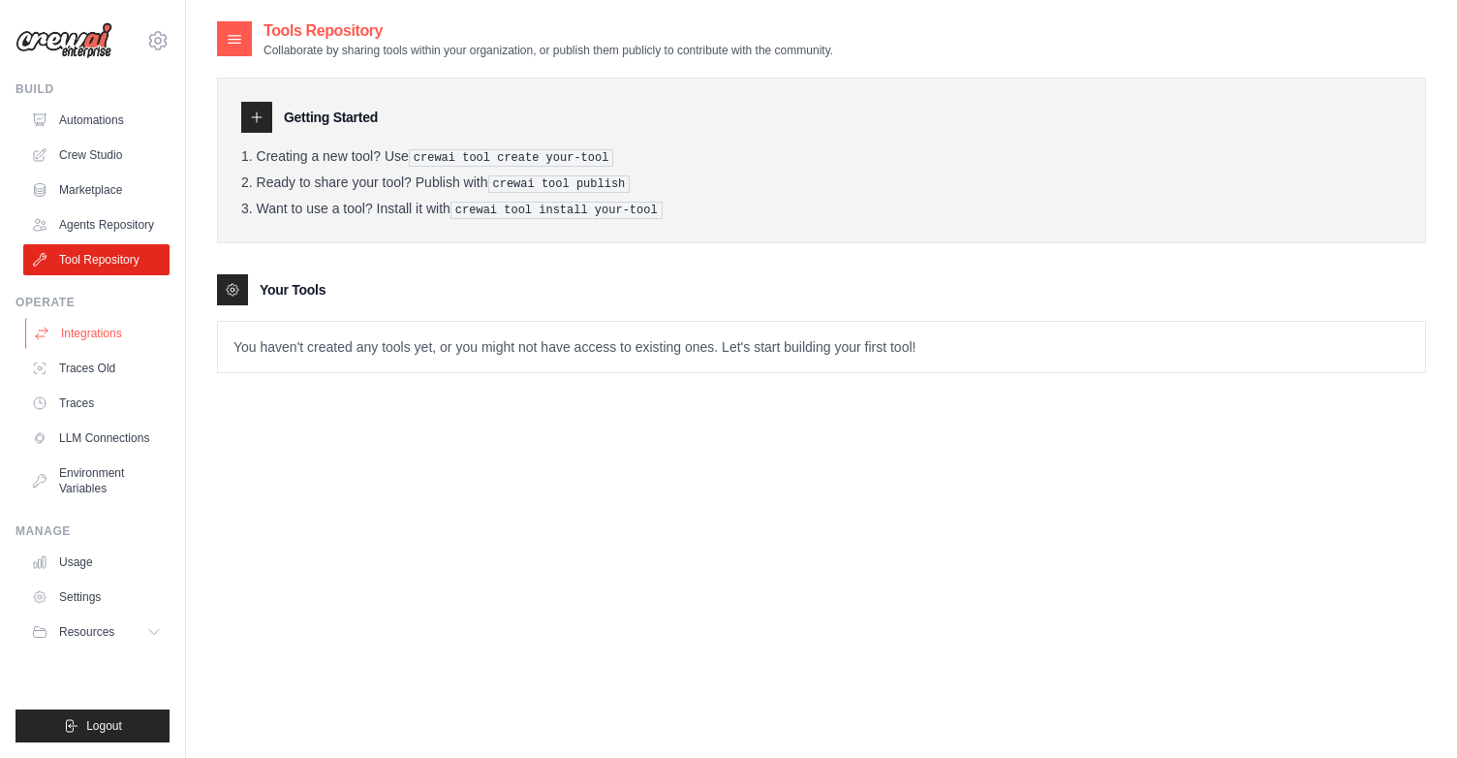
click at [115, 330] on link "Integrations" at bounding box center [98, 333] width 146 height 31
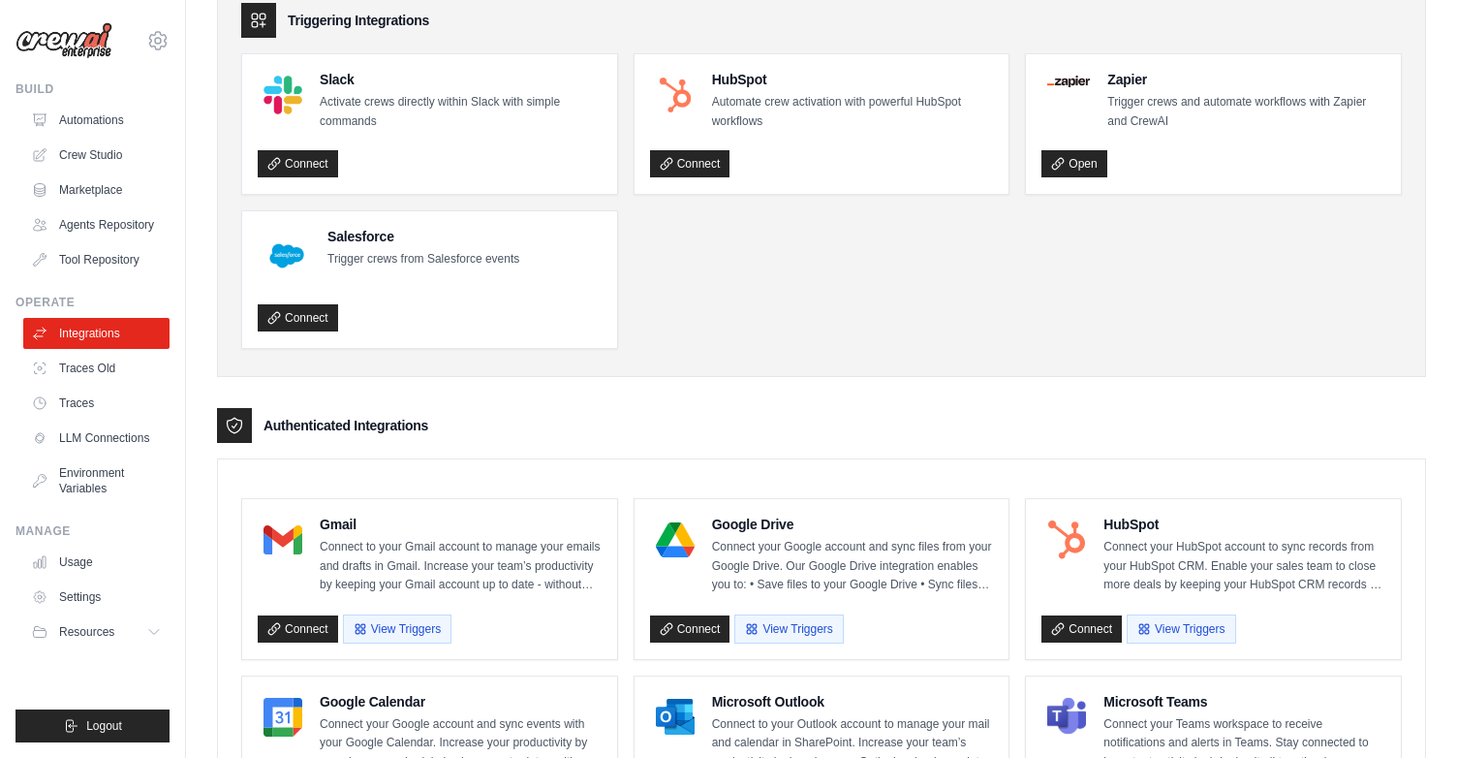
scroll to position [97, 0]
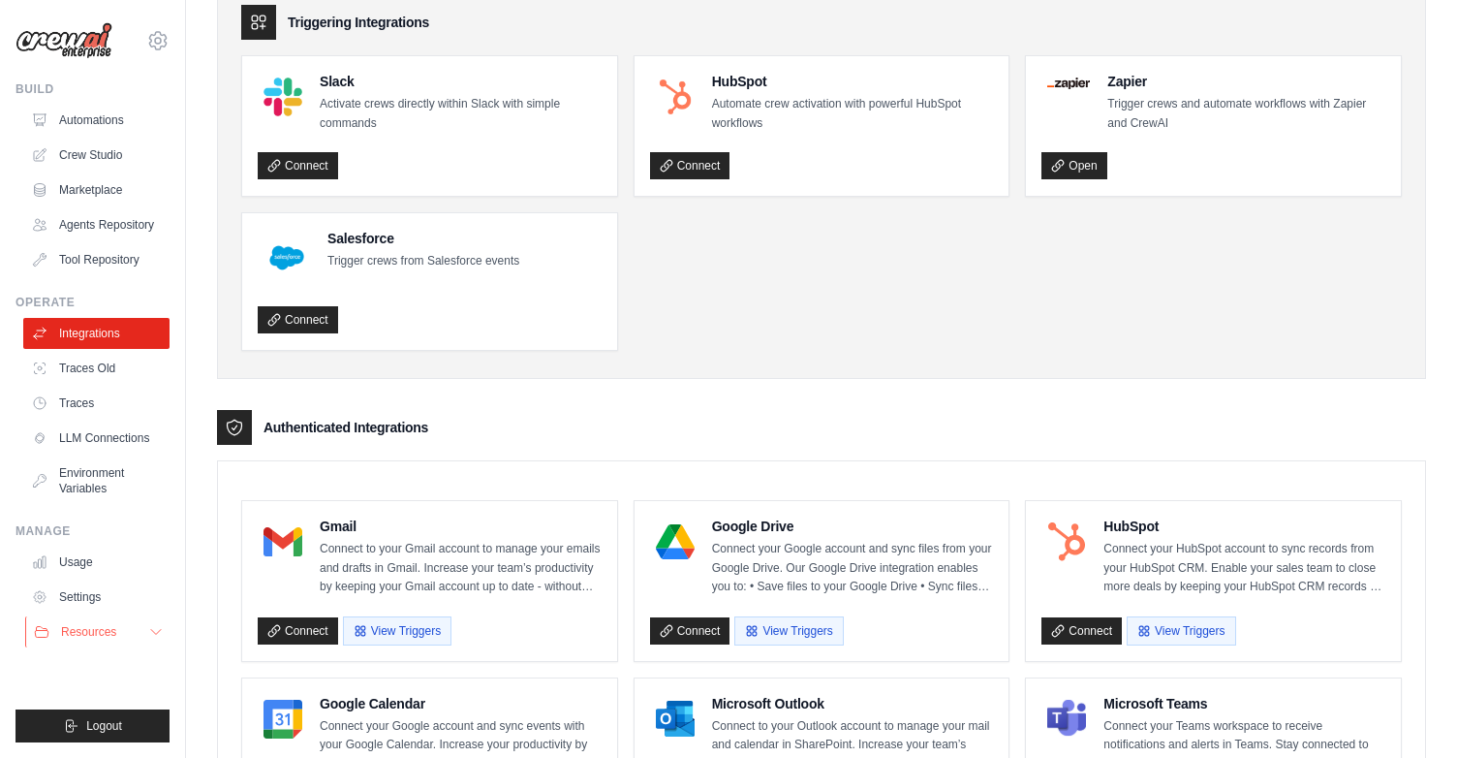
click at [76, 627] on span "Resources" at bounding box center [88, 632] width 55 height 16
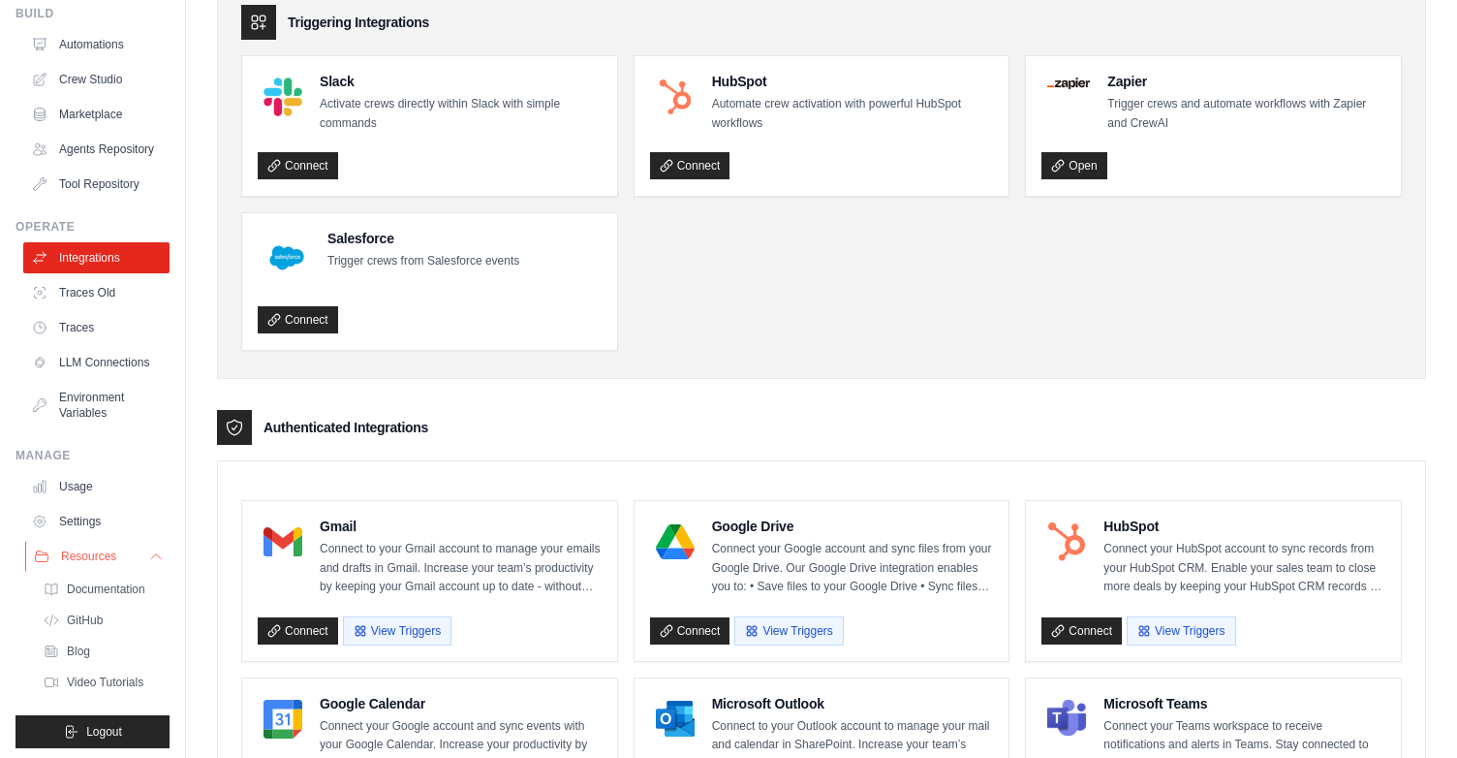
scroll to position [81, 0]
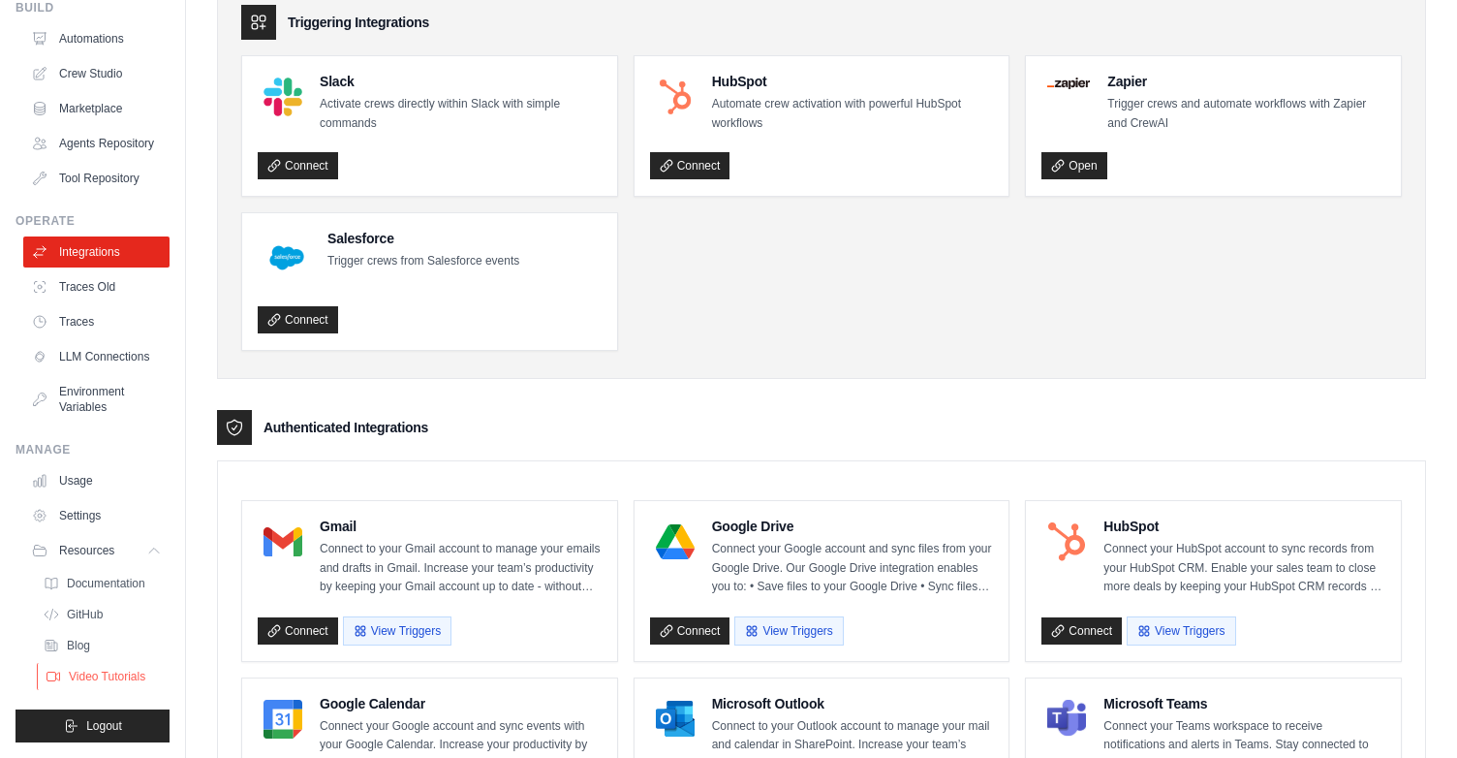
click at [78, 672] on span "Video Tutorials" at bounding box center [107, 677] width 77 height 16
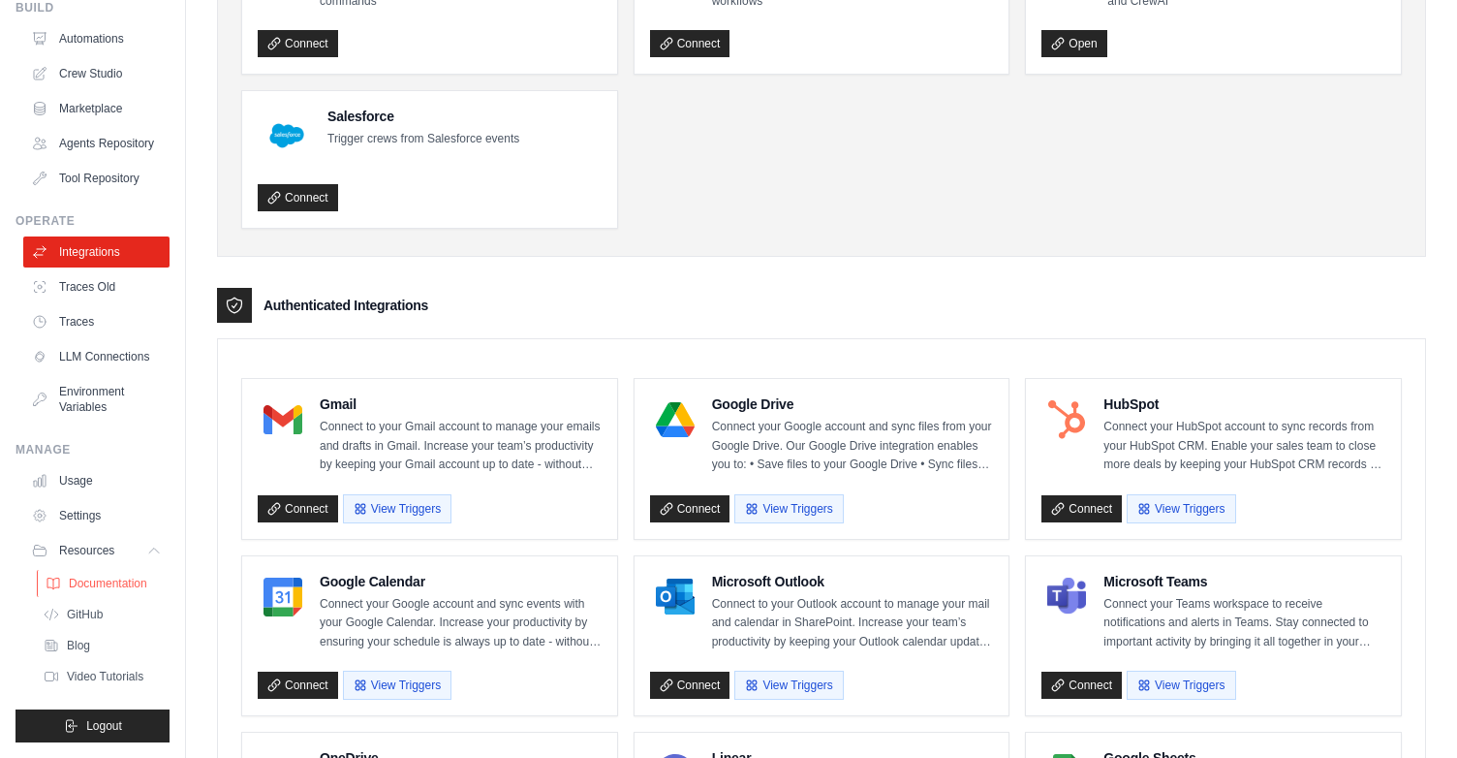
scroll to position [235, 0]
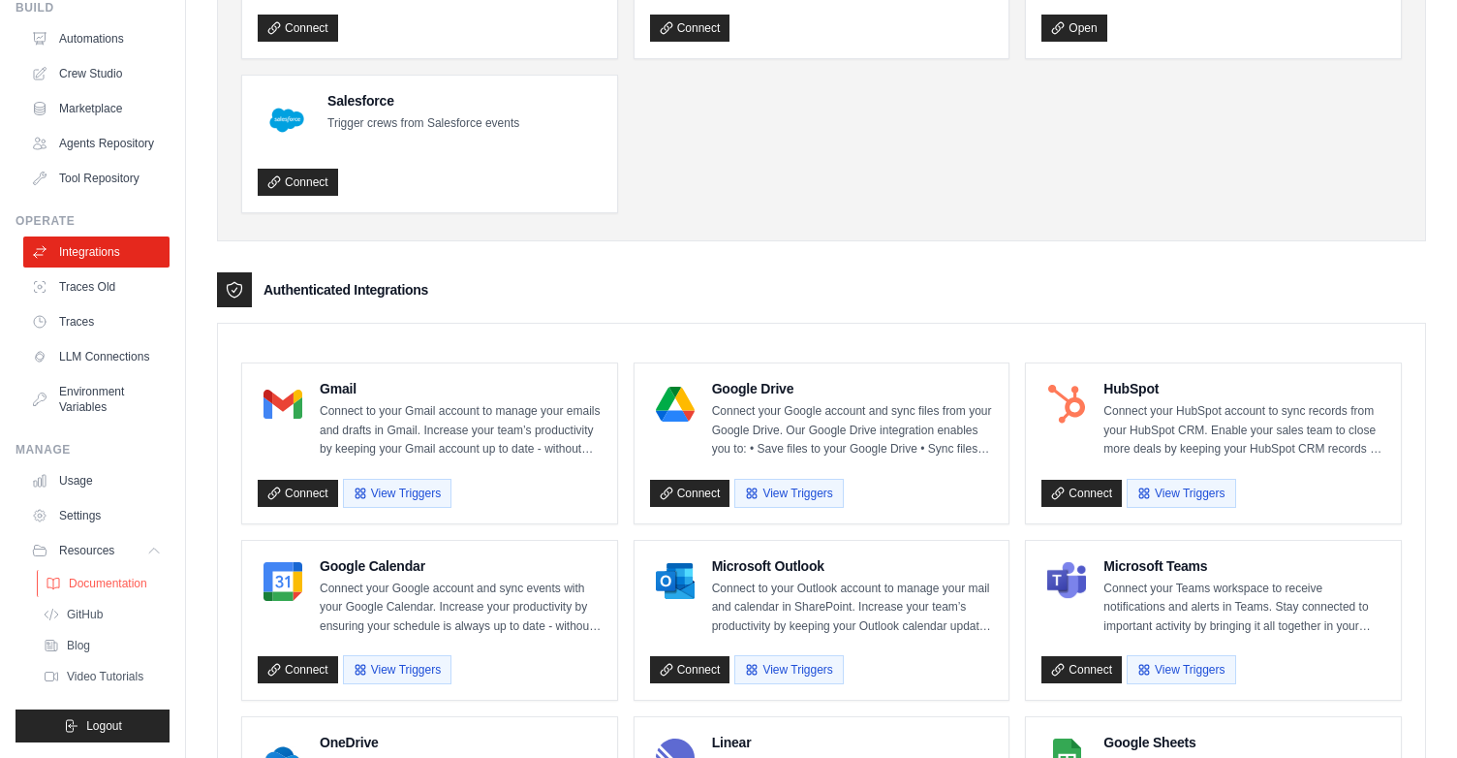
click at [102, 574] on link "Documentation" at bounding box center [104, 583] width 135 height 27
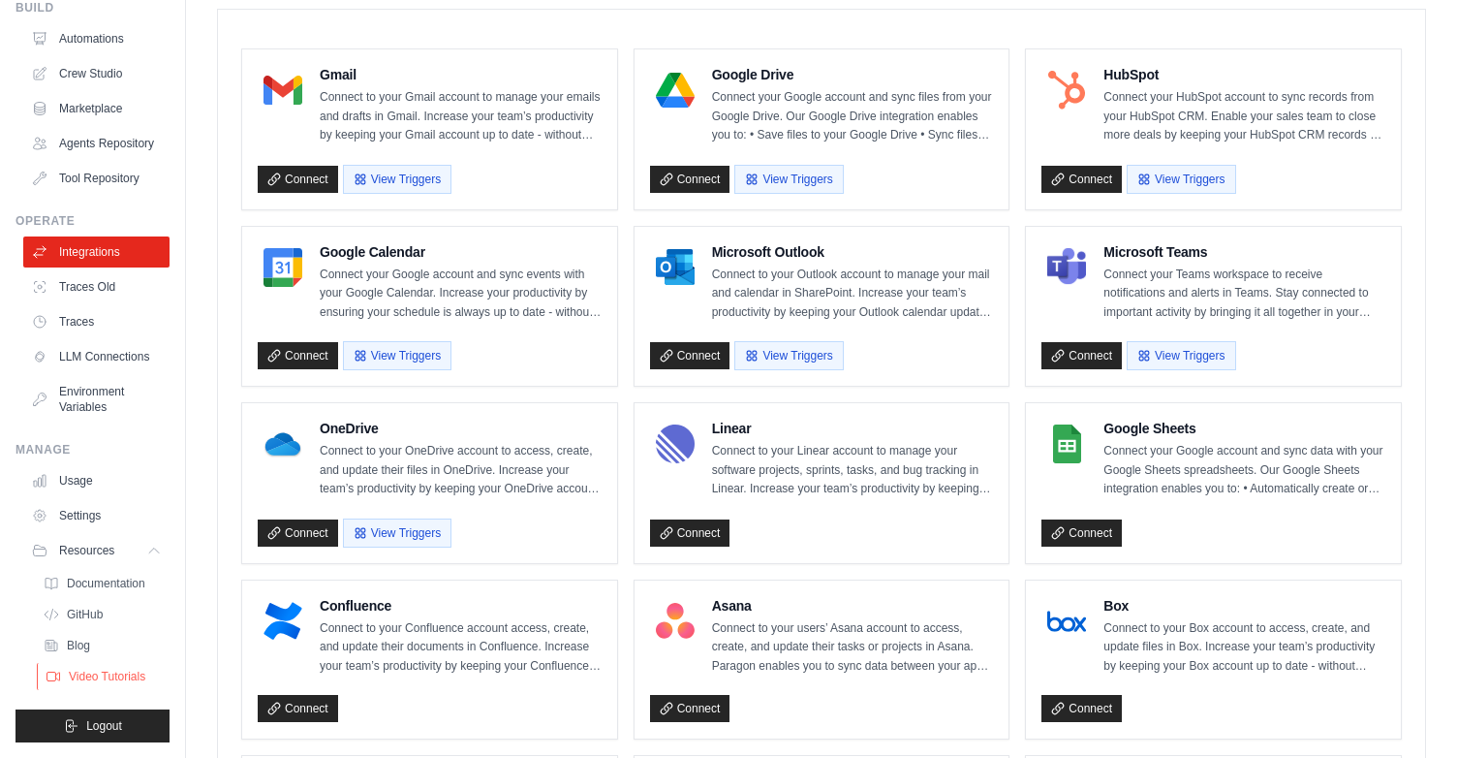
scroll to position [556, 0]
